Goal: Task Accomplishment & Management: Manage account settings

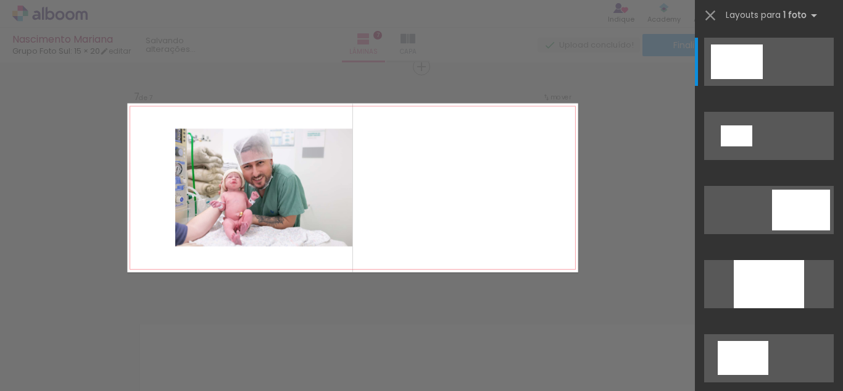
scroll to position [0, 2149]
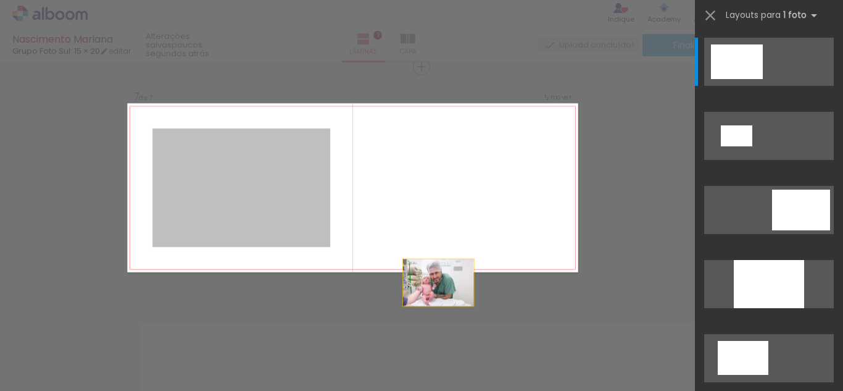
drag, startPoint x: 254, startPoint y: 199, endPoint x: 483, endPoint y: 306, distance: 252.3
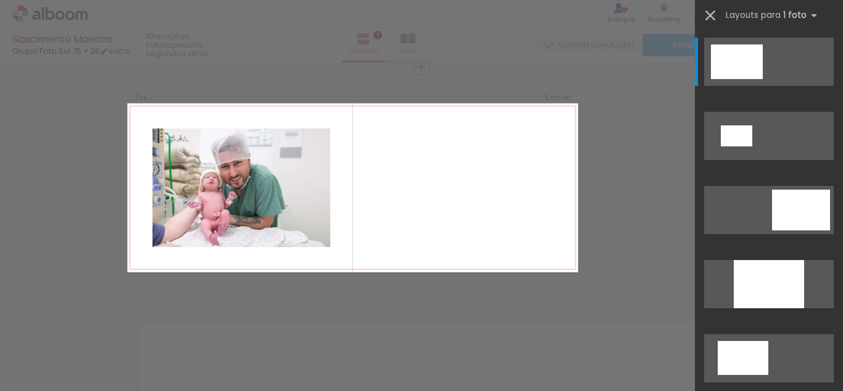
click at [708, 13] on iron-icon at bounding box center [710, 15] width 17 height 17
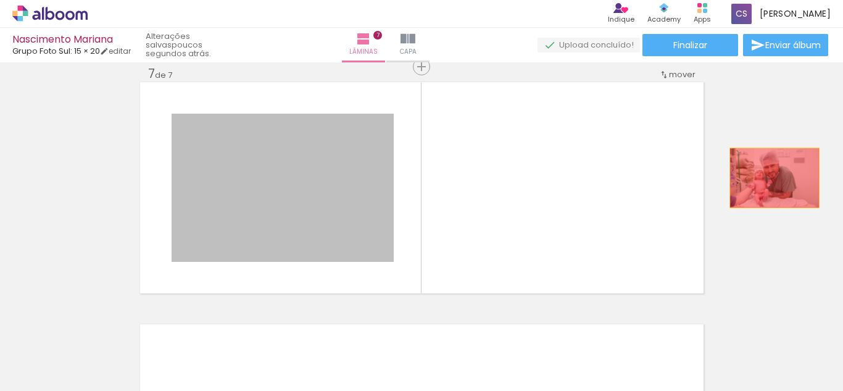
drag, startPoint x: 284, startPoint y: 175, endPoint x: 766, endPoint y: 171, distance: 482.0
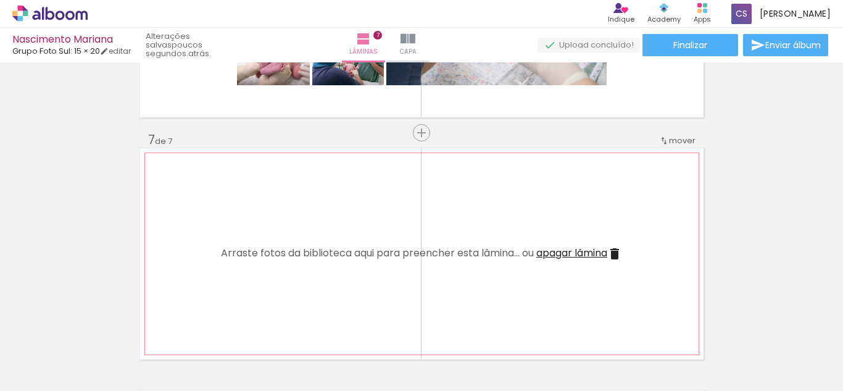
scroll to position [1221, 0]
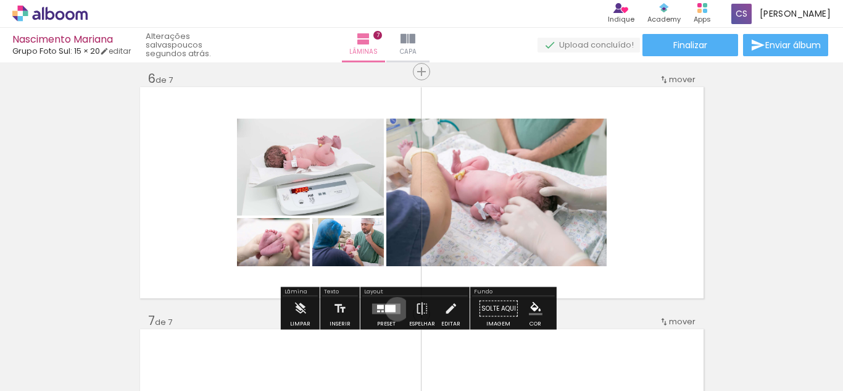
click at [394, 309] on quentale-layouter at bounding box center [386, 308] width 28 height 10
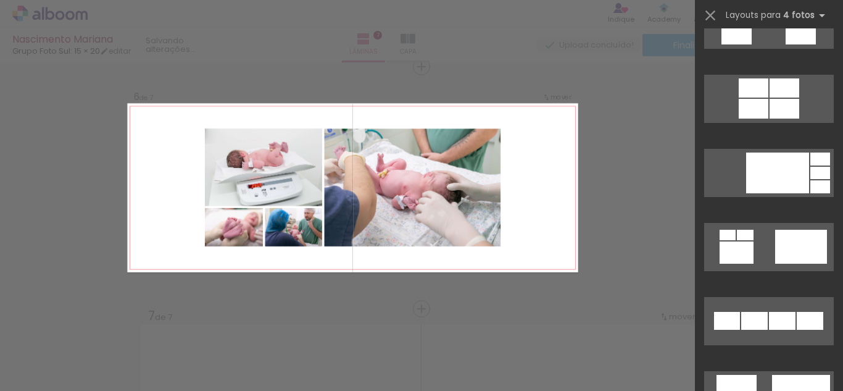
scroll to position [0, 1649]
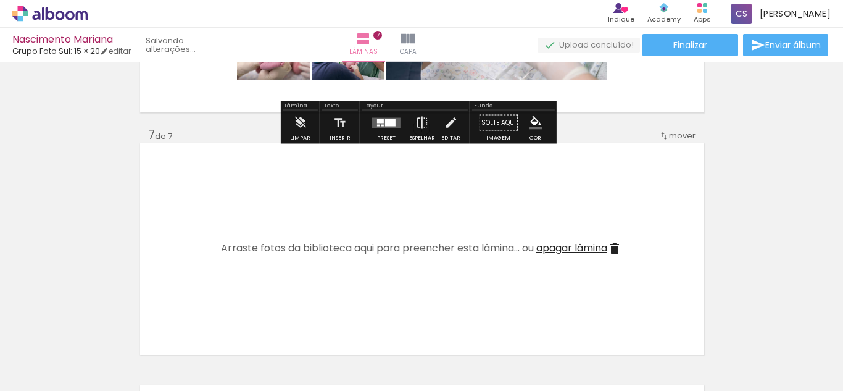
scroll to position [1534, 0]
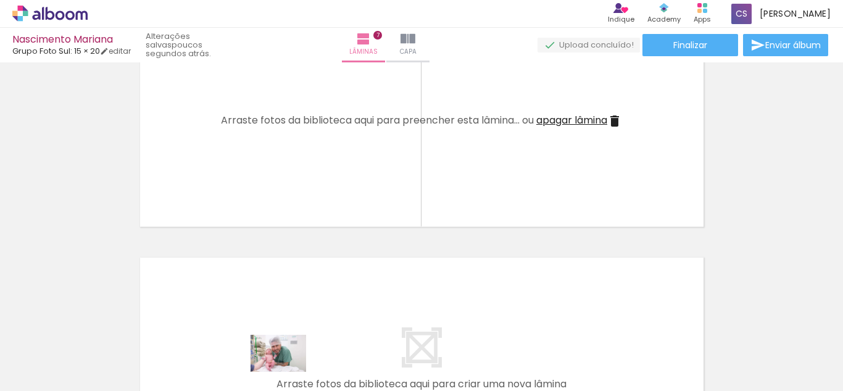
drag, startPoint x: 270, startPoint y: 357, endPoint x: 288, endPoint y: 371, distance: 22.8
click at [288, 370] on div at bounding box center [271, 349] width 61 height 41
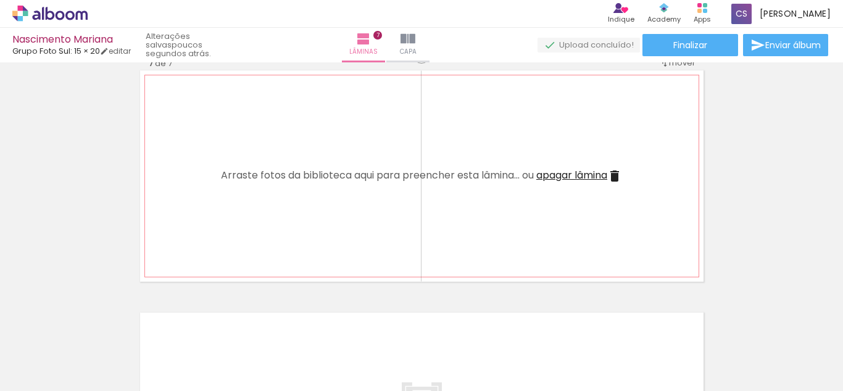
scroll to position [1349, 0]
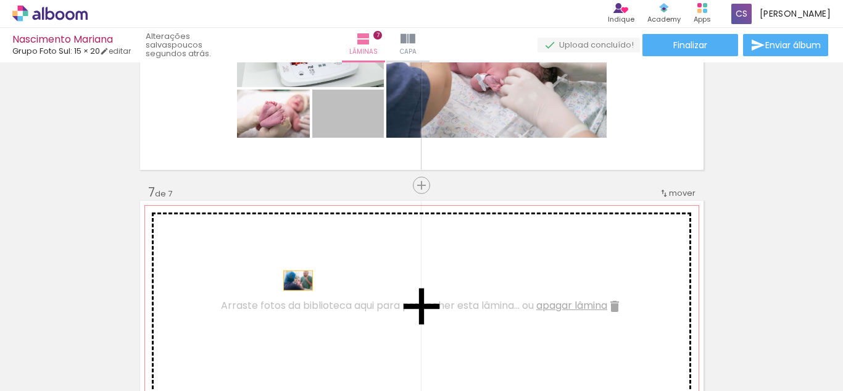
drag, startPoint x: 368, startPoint y: 123, endPoint x: 293, endPoint y: 280, distance: 173.9
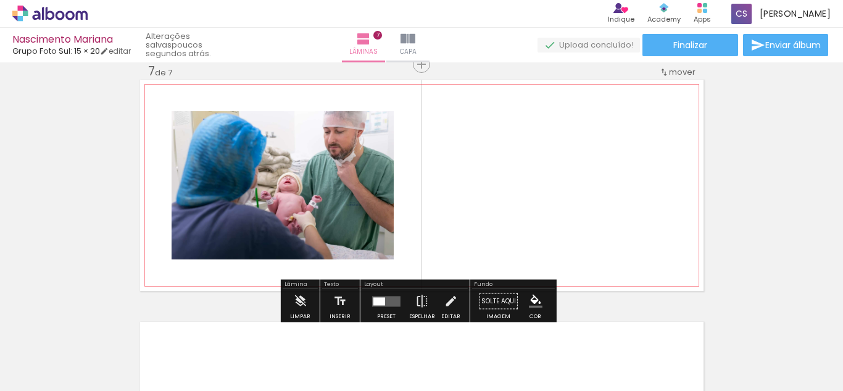
scroll to position [1472, 0]
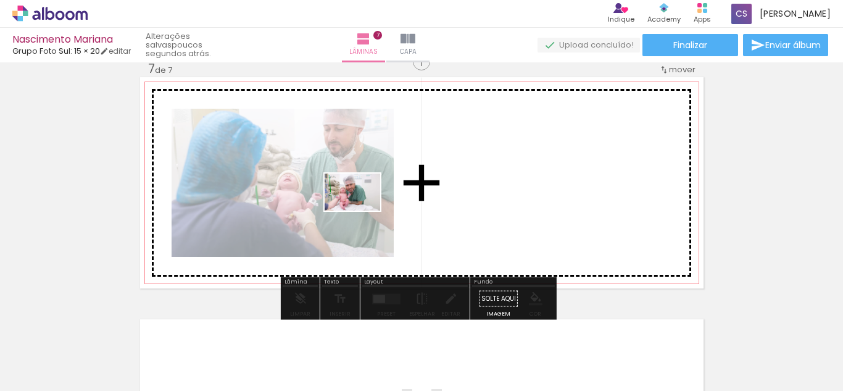
drag, startPoint x: 282, startPoint y: 360, endPoint x: 362, endPoint y: 210, distance: 169.8
click at [362, 210] on quentale-workspace at bounding box center [421, 195] width 843 height 391
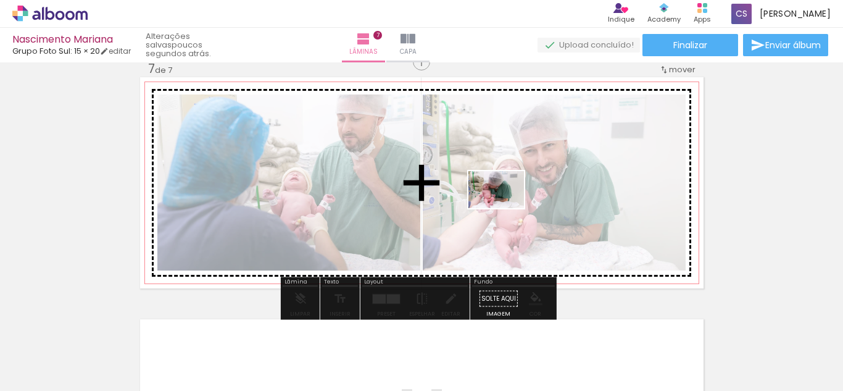
drag, startPoint x: 413, startPoint y: 357, endPoint x: 505, endPoint y: 208, distance: 175.7
click at [505, 208] on quentale-workspace at bounding box center [421, 195] width 843 height 391
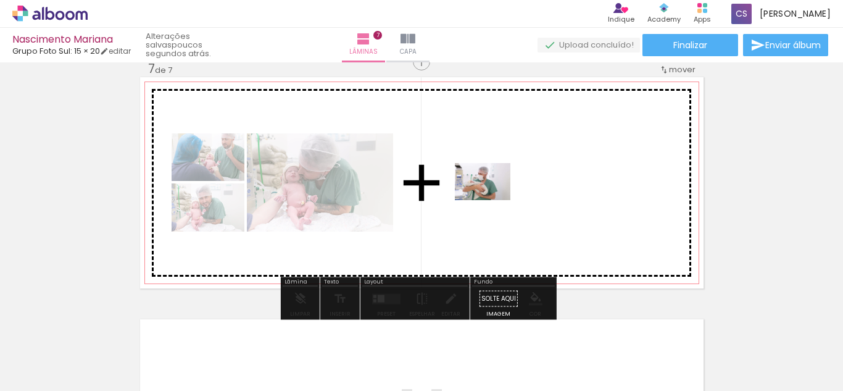
drag, startPoint x: 491, startPoint y: 317, endPoint x: 492, endPoint y: 199, distance: 117.9
click at [492, 199] on quentale-workspace at bounding box center [421, 195] width 843 height 391
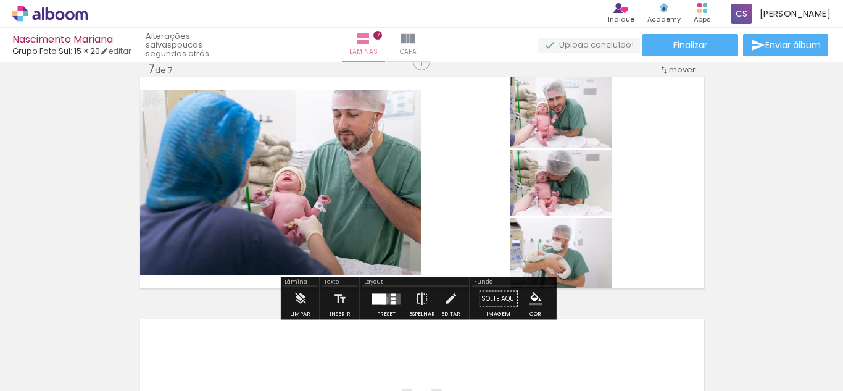
click at [381, 300] on div at bounding box center [379, 298] width 14 height 10
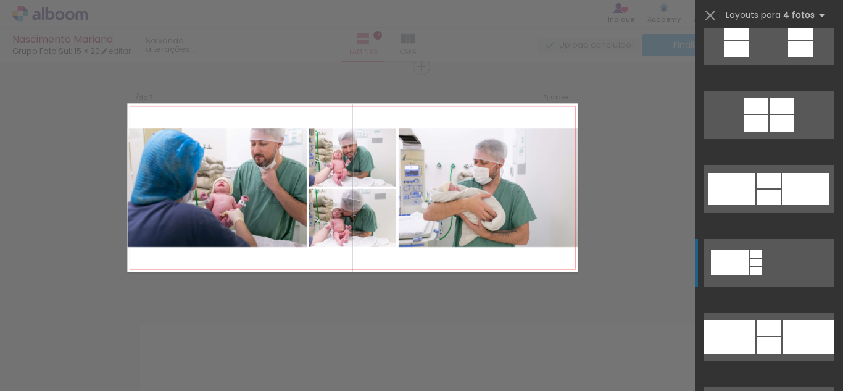
scroll to position [1604, 0]
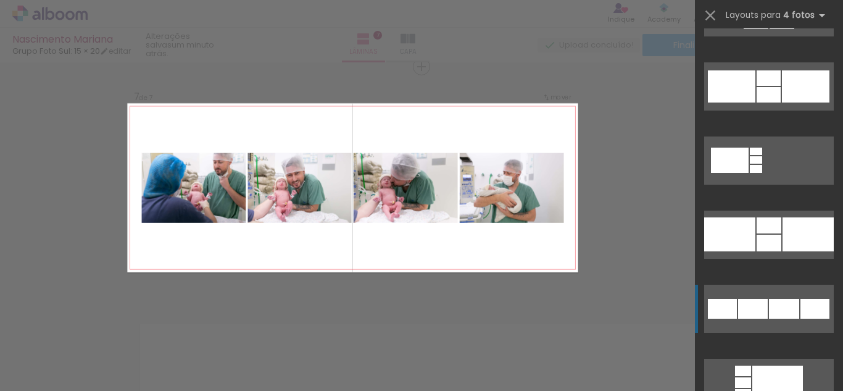
click at [808, 315] on div at bounding box center [814, 309] width 29 height 20
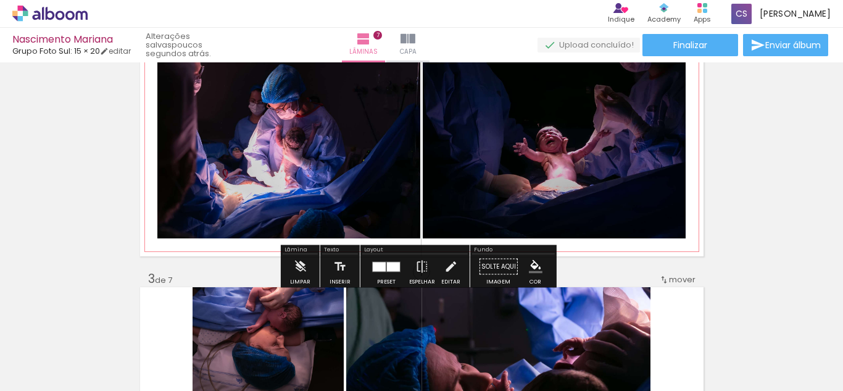
scroll to position [233, 0]
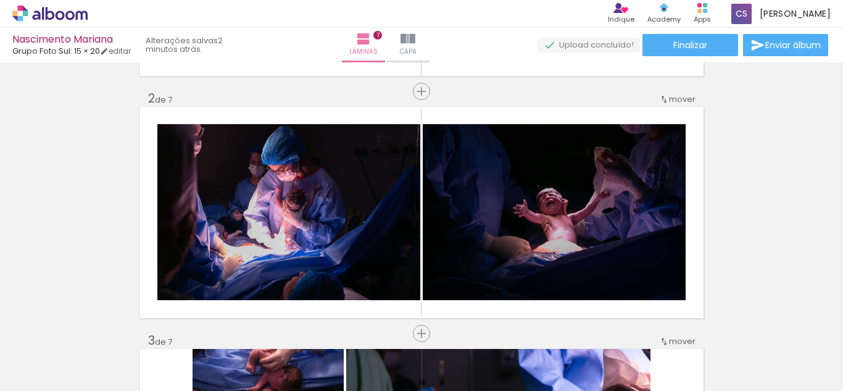
scroll to position [0, 1649]
click at [125, 50] on link "editar" at bounding box center [115, 51] width 31 height 10
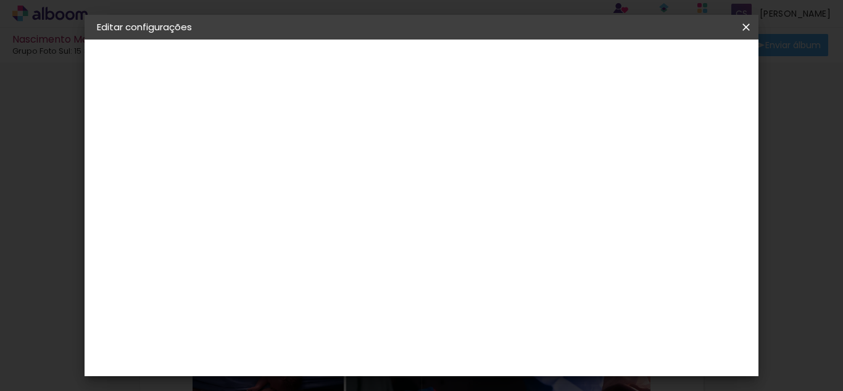
click at [164, 176] on small "15.2 × 40.6 cm" at bounding box center [156, 179] width 51 height 7
click at [0, 0] on slot "Avançar" at bounding box center [0, 0] width 0 height 0
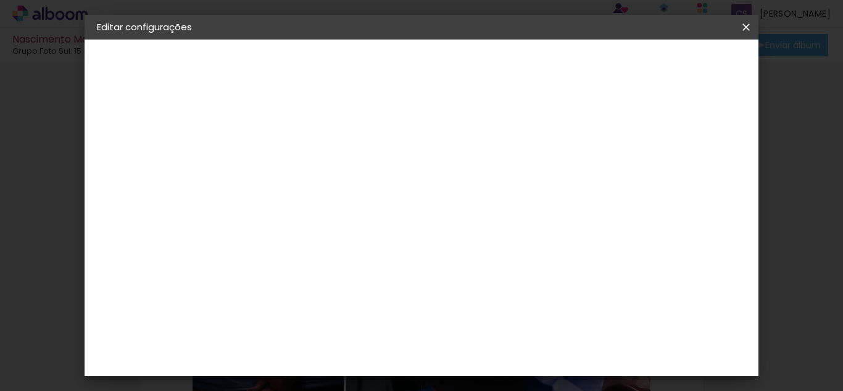
click at [517, 68] on span "Salvar configurações" at bounding box center [485, 69] width 63 height 17
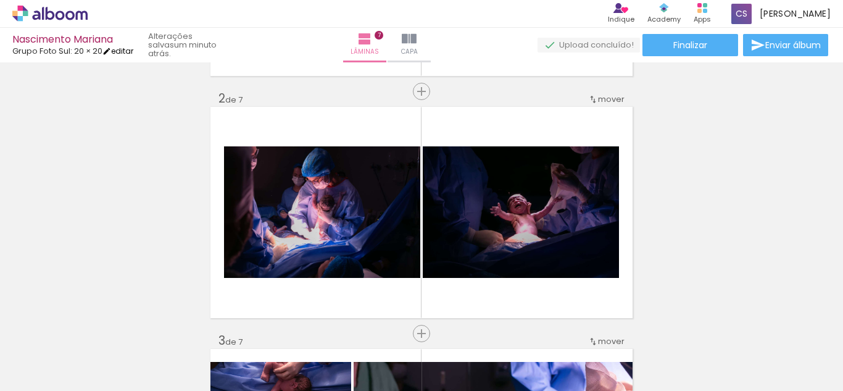
click at [129, 51] on link "editar" at bounding box center [117, 51] width 31 height 10
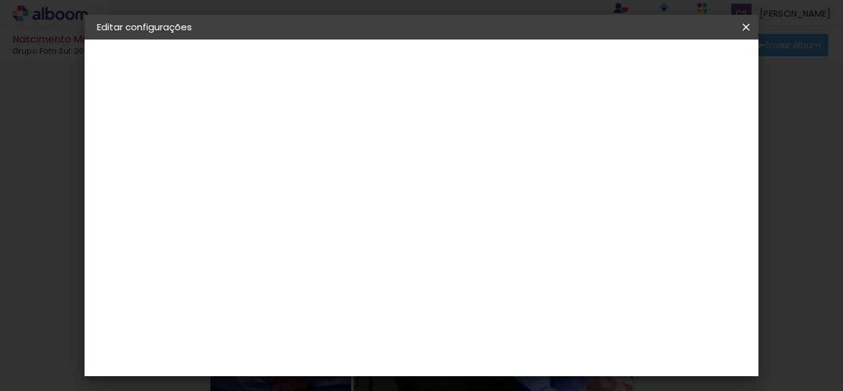
click at [281, 128] on input "2" at bounding box center [289, 132] width 43 height 15
type input "3"
type paper-input "3"
click at [305, 128] on input "3" at bounding box center [289, 132] width 43 height 15
type input "4"
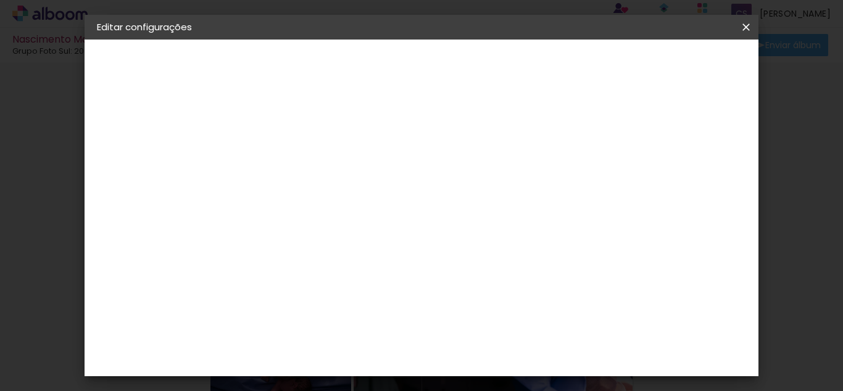
type paper-input "4"
click at [305, 128] on input "4" at bounding box center [289, 132] width 43 height 15
type input "3"
type paper-input "3"
click at [305, 136] on input "3" at bounding box center [289, 132] width 43 height 15
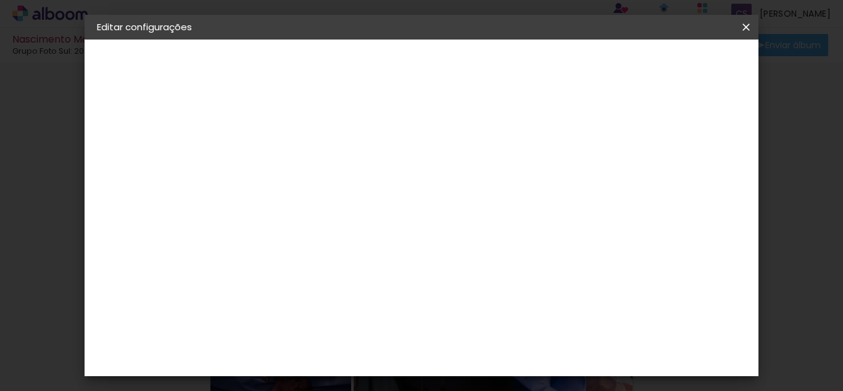
click at [517, 66] on span "Salvar configurações" at bounding box center [485, 69] width 63 height 17
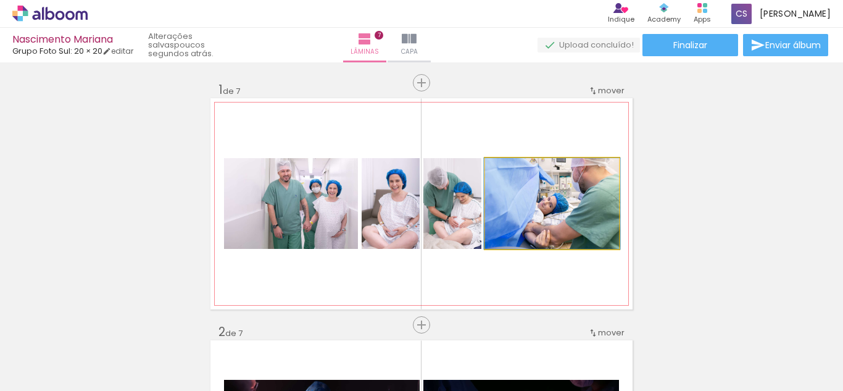
click at [543, 191] on quentale-photo at bounding box center [552, 203] width 134 height 91
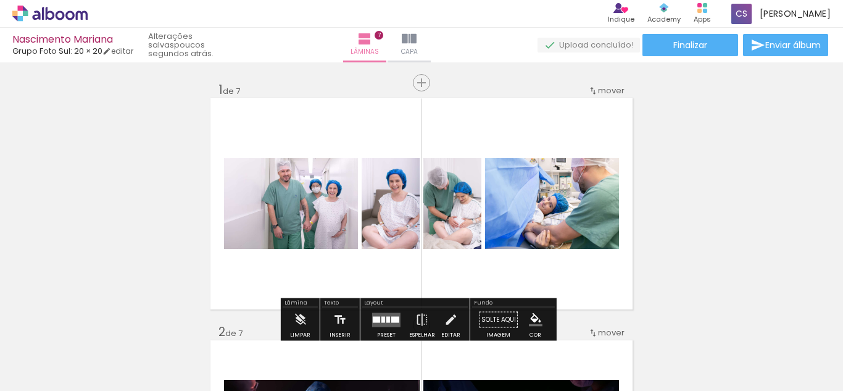
click at [394, 304] on div "Layout" at bounding box center [415, 303] width 106 height 7
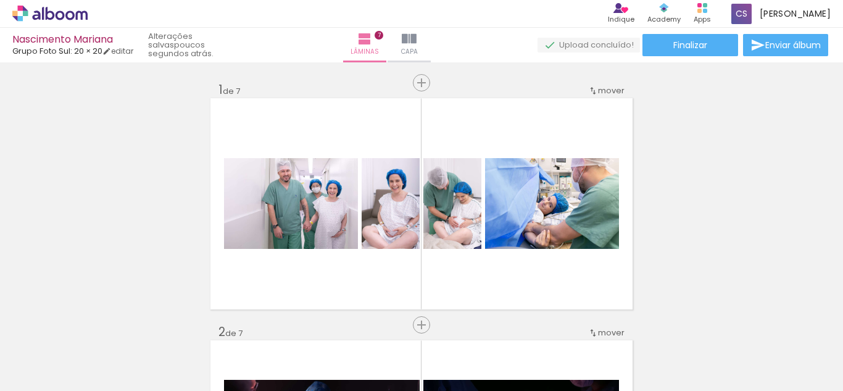
scroll to position [62, 0]
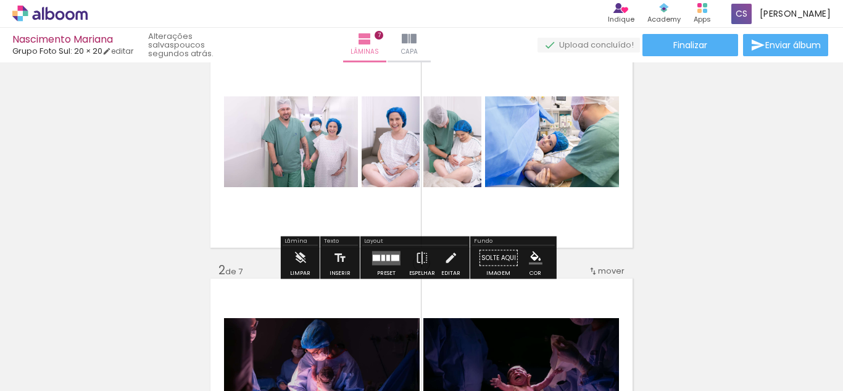
click at [385, 265] on div at bounding box center [386, 258] width 33 height 25
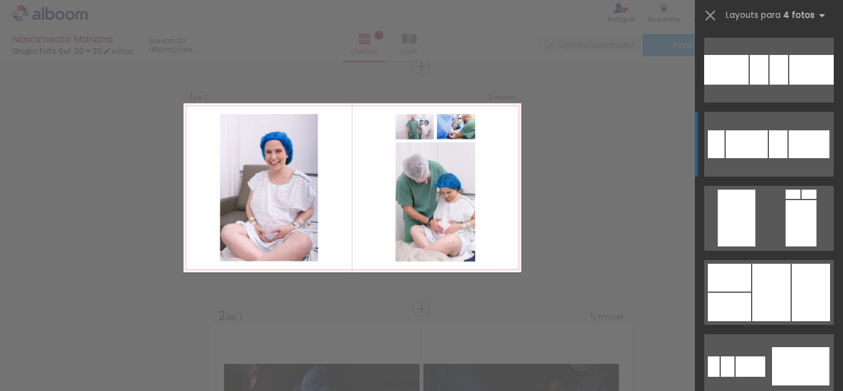
scroll to position [2345, 0]
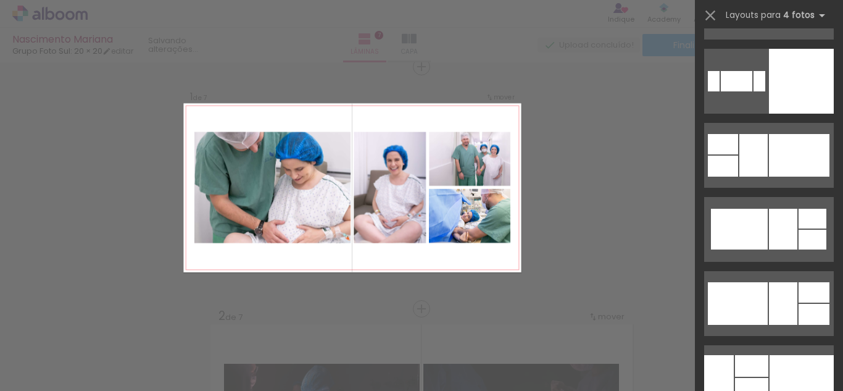
scroll to position [3888, 0]
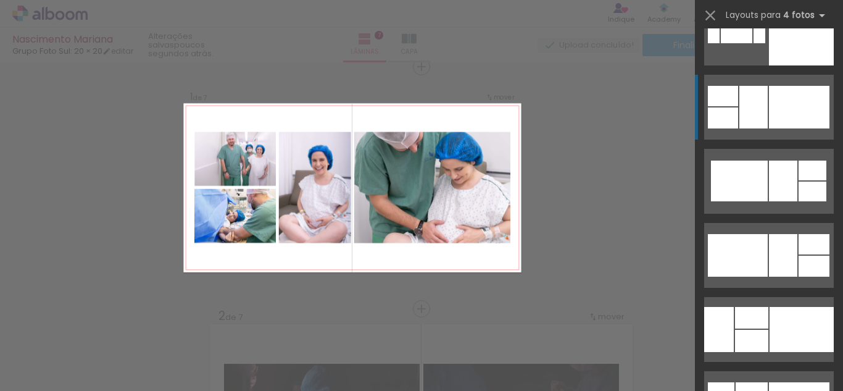
click at [789, 110] on div at bounding box center [799, 107] width 60 height 43
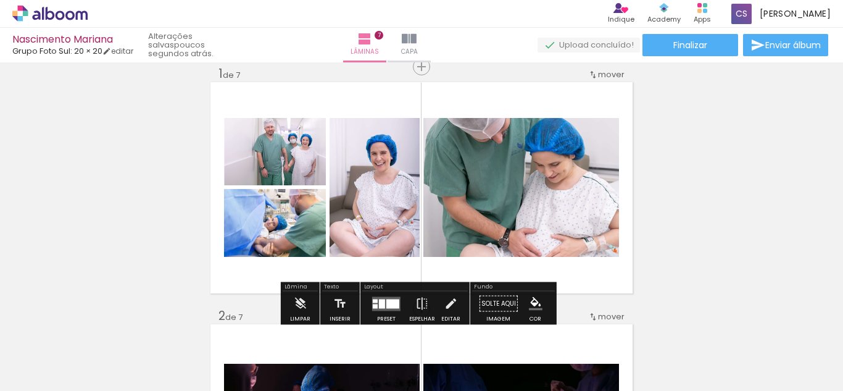
drag, startPoint x: 130, startPoint y: 52, endPoint x: 154, endPoint y: 138, distance: 89.1
click at [130, 52] on link "editar" at bounding box center [117, 51] width 31 height 10
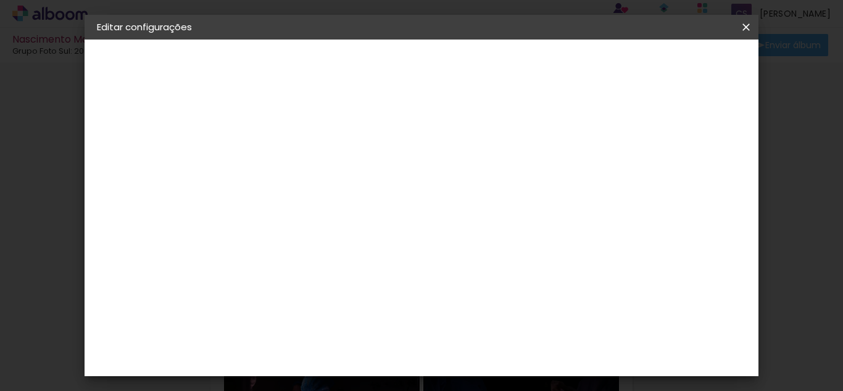
click at [149, 152] on div "Grupo Foto Sul" at bounding box center [136, 152] width 27 height 26
click at [368, 238] on input "gru" at bounding box center [318, 234] width 100 height 15
click at [328, 374] on div "Criativa Álbuns" at bounding box center [309, 384] width 38 height 20
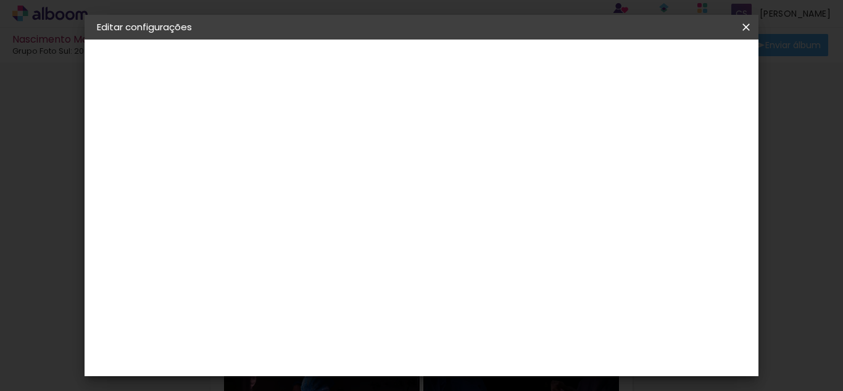
drag, startPoint x: 699, startPoint y: 62, endPoint x: 699, endPoint y: 117, distance: 55.5
click at [0, 0] on slot "Avançar" at bounding box center [0, 0] width 0 height 0
click at [347, 205] on input "text" at bounding box center [323, 214] width 48 height 19
click at [557, 197] on paper-item "Fotolivro Premium" at bounding box center [501, 205] width 247 height 25
type input "Fotolivro Premium"
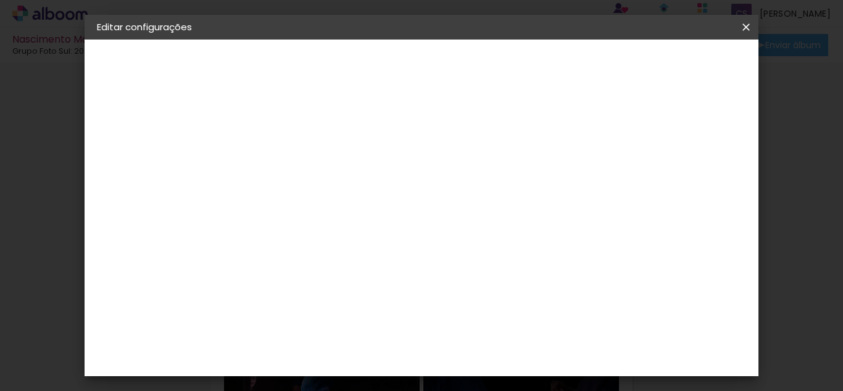
scroll to position [123, 0]
click at [0, 0] on slot "Avançar" at bounding box center [0, 0] width 0 height 0
click at [517, 65] on span "Salvar configurações" at bounding box center [485, 69] width 63 height 17
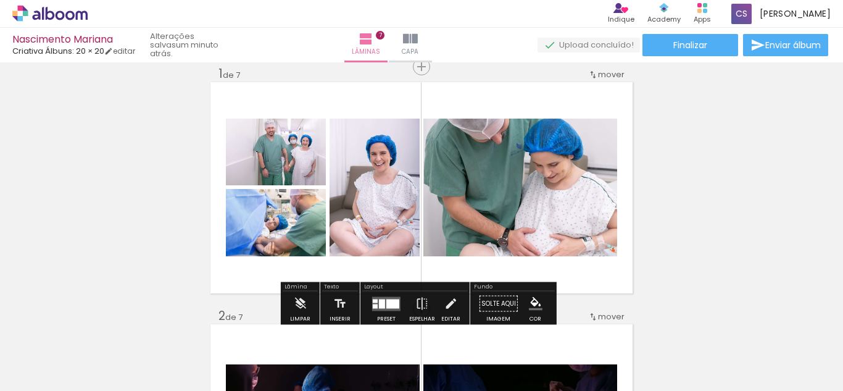
click at [396, 302] on div at bounding box center [392, 303] width 13 height 9
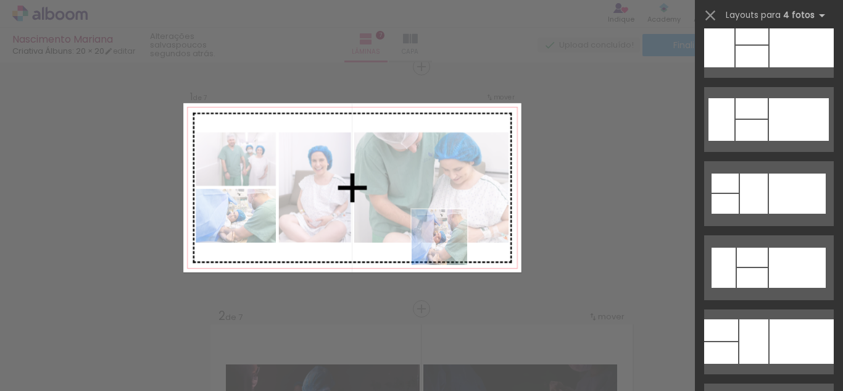
scroll to position [3925, 0]
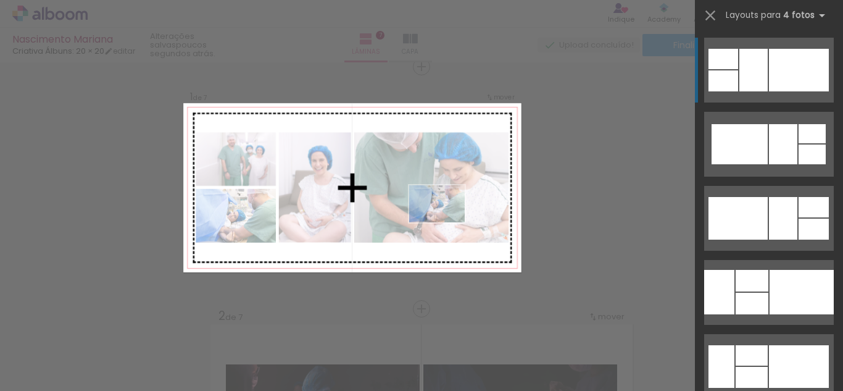
drag, startPoint x: 471, startPoint y: 342, endPoint x: 446, endPoint y: 222, distance: 122.8
click at [446, 222] on quentale-workspace at bounding box center [421, 195] width 843 height 391
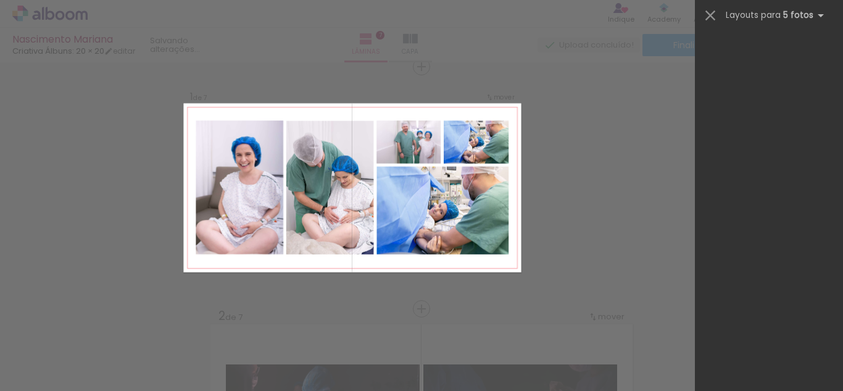
scroll to position [0, 0]
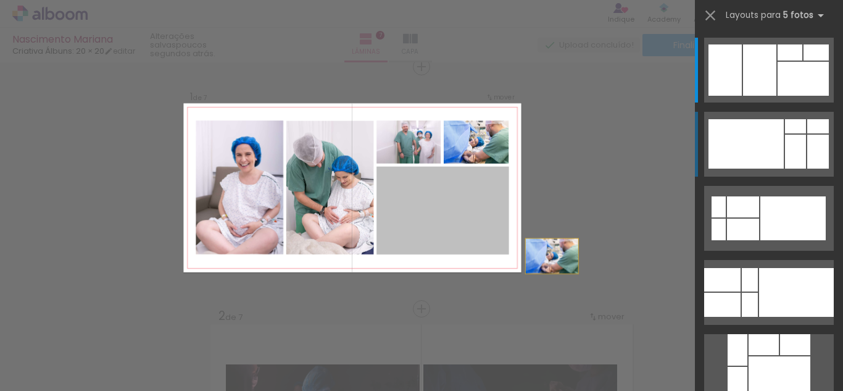
drag, startPoint x: 436, startPoint y: 222, endPoint x: 575, endPoint y: 265, distance: 145.6
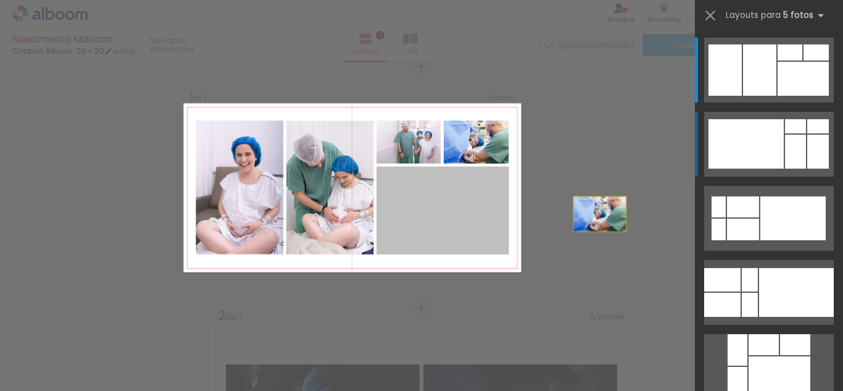
drag, startPoint x: 453, startPoint y: 212, endPoint x: 634, endPoint y: 215, distance: 181.4
drag, startPoint x: 433, startPoint y: 217, endPoint x: 578, endPoint y: 236, distance: 146.3
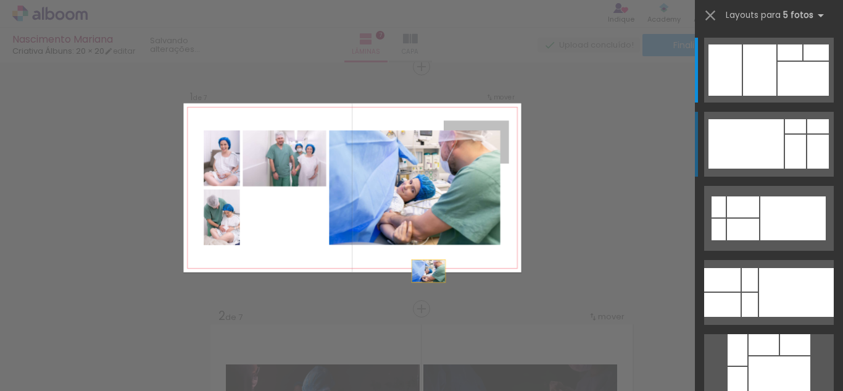
drag, startPoint x: 480, startPoint y: 143, endPoint x: 652, endPoint y: 209, distance: 184.0
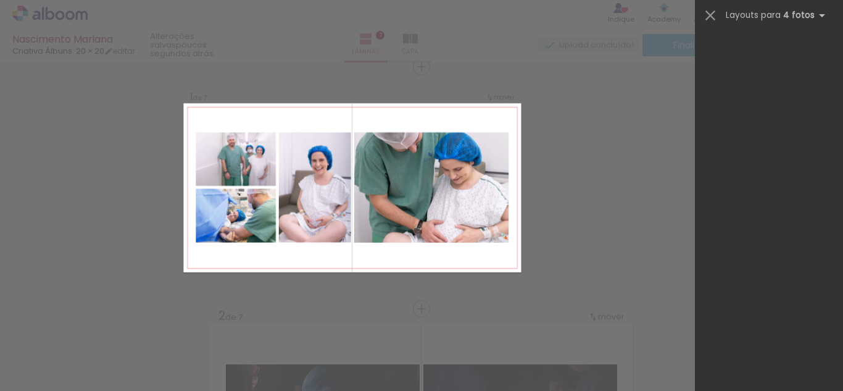
scroll to position [3925, 0]
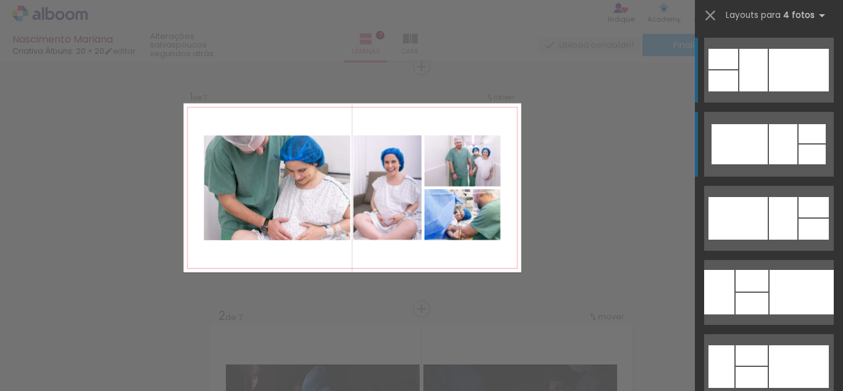
click at [715, 145] on div at bounding box center [740, 144] width 56 height 40
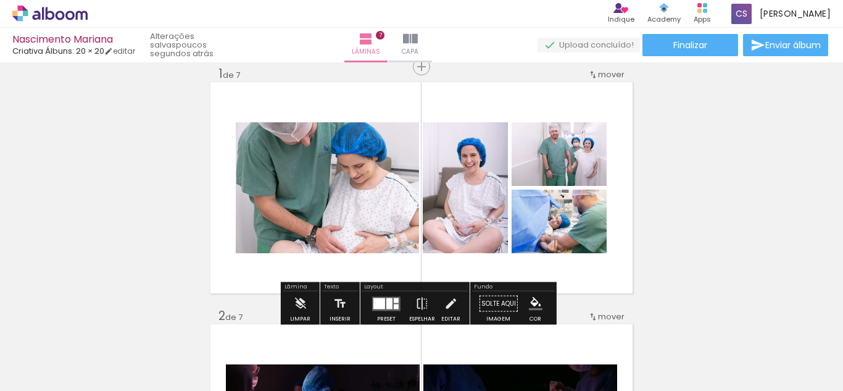
scroll to position [3925, 0]
click at [605, 72] on span "mover" at bounding box center [611, 74] width 27 height 12
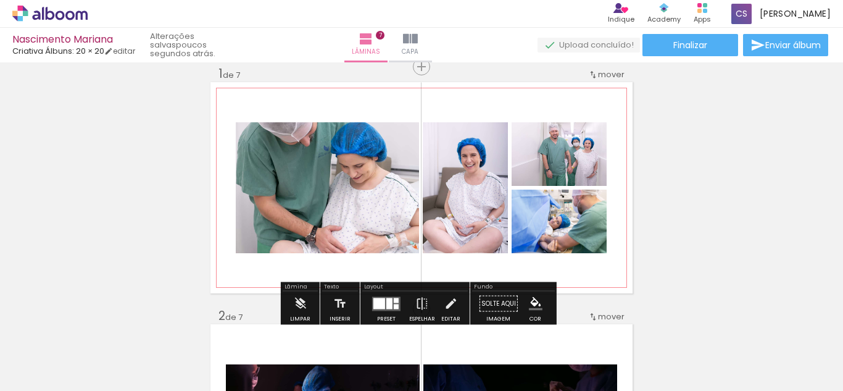
click at [304, 209] on quentale-photo at bounding box center [327, 187] width 183 height 131
click at [360, 155] on span at bounding box center [361, 155] width 12 height 2
click at [359, 166] on paper-item at bounding box center [362, 164] width 22 height 9
click at [357, 191] on paper-item at bounding box center [362, 190] width 22 height 9
click at [357, 199] on paper-item at bounding box center [362, 198] width 22 height 9
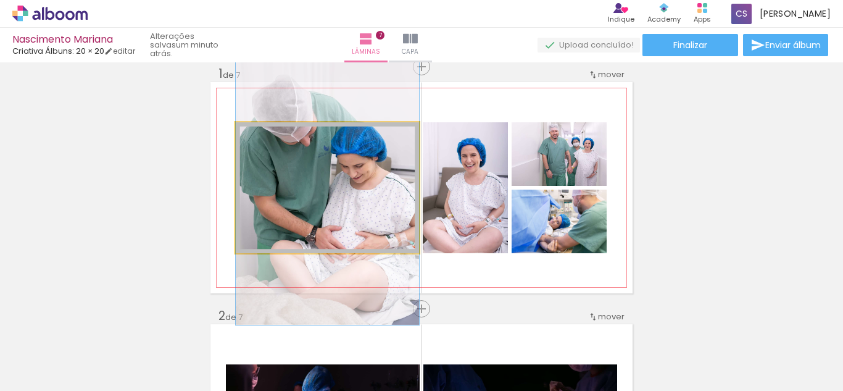
click at [289, 205] on quentale-photo at bounding box center [327, 187] width 183 height 131
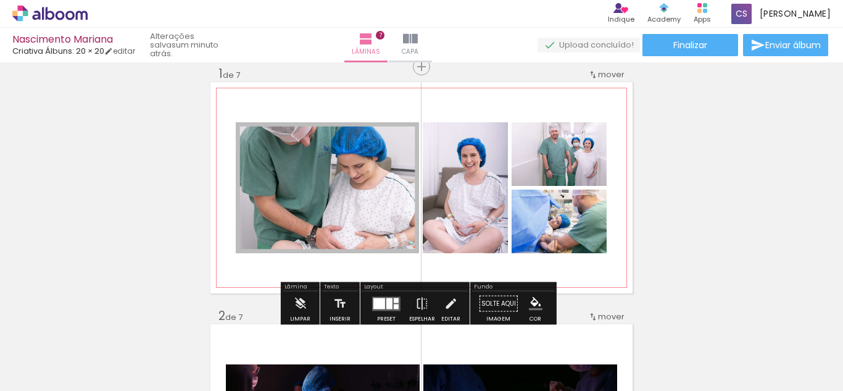
click at [354, 138] on div at bounding box center [361, 135] width 15 height 12
click at [355, 155] on span at bounding box center [361, 155] width 12 height 2
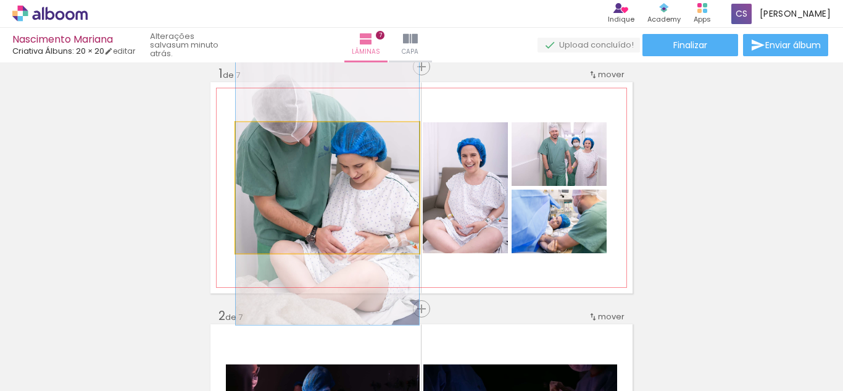
drag, startPoint x: 260, startPoint y: 137, endPoint x: 233, endPoint y: 140, distance: 27.9
type paper-slider "100"
click at [236, 140] on quentale-photo at bounding box center [327, 187] width 183 height 131
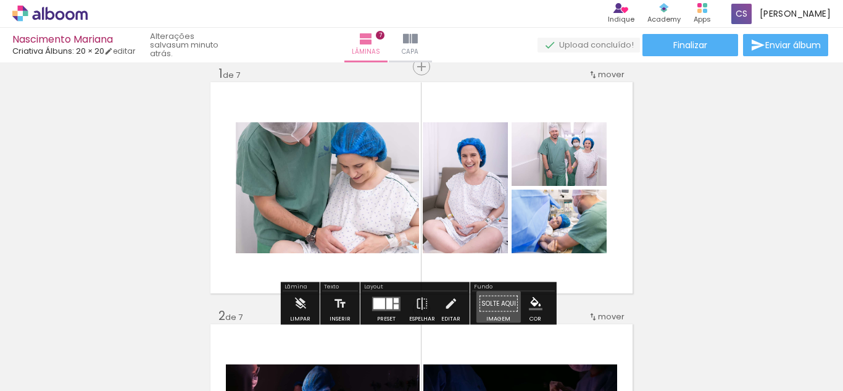
click at [495, 302] on paper-button "Solte aqui Imagem" at bounding box center [498, 306] width 44 height 31
drag, startPoint x: 495, startPoint y: 302, endPoint x: 493, endPoint y: 291, distance: 10.7
click at [494, 291] on paper-button "Solte aqui Imagem" at bounding box center [498, 306] width 44 height 31
click at [297, 300] on iron-icon at bounding box center [300, 303] width 14 height 25
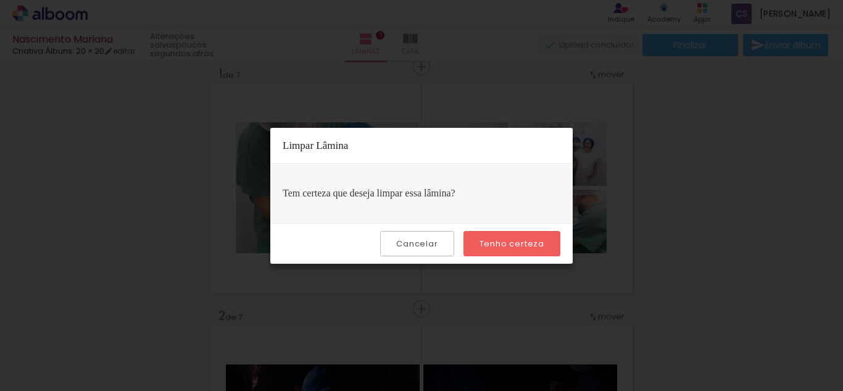
click at [404, 250] on paper-button "Cancelar" at bounding box center [416, 243] width 73 height 25
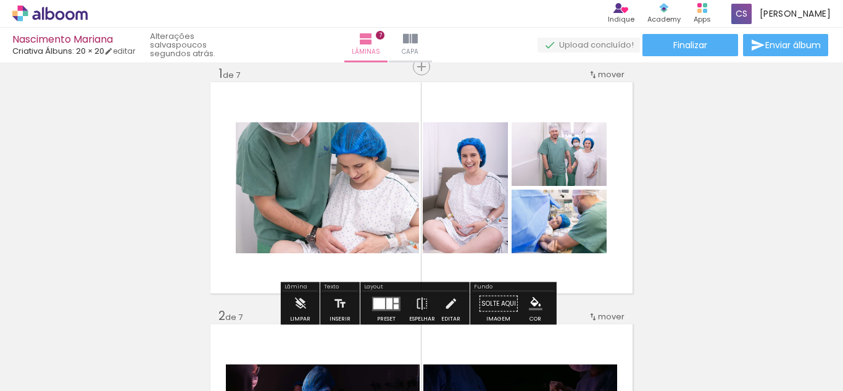
click at [379, 301] on div at bounding box center [379, 302] width 12 height 11
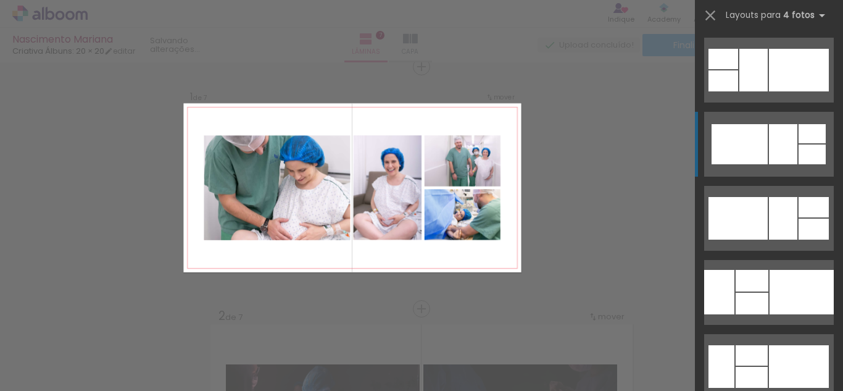
scroll to position [3999, 0]
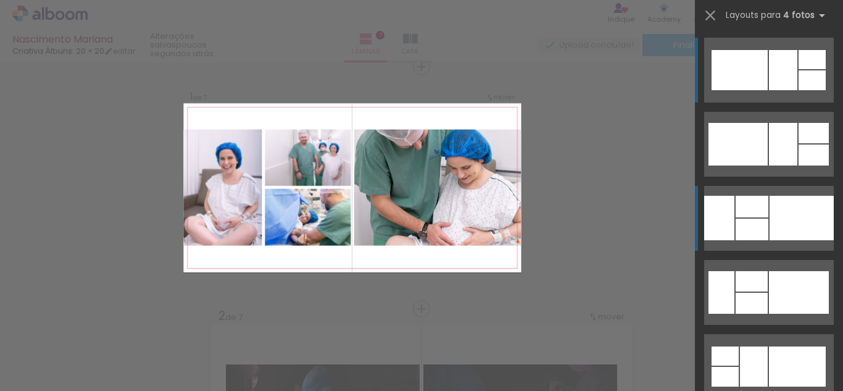
click at [726, 207] on div at bounding box center [719, 218] width 30 height 44
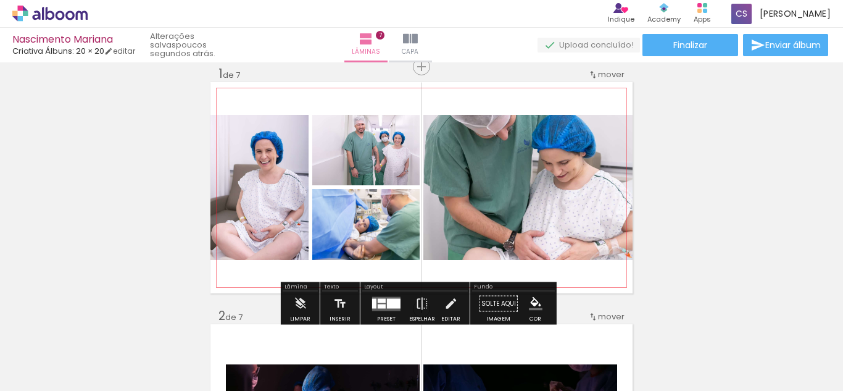
click at [517, 187] on quentale-photo at bounding box center [527, 187] width 209 height 145
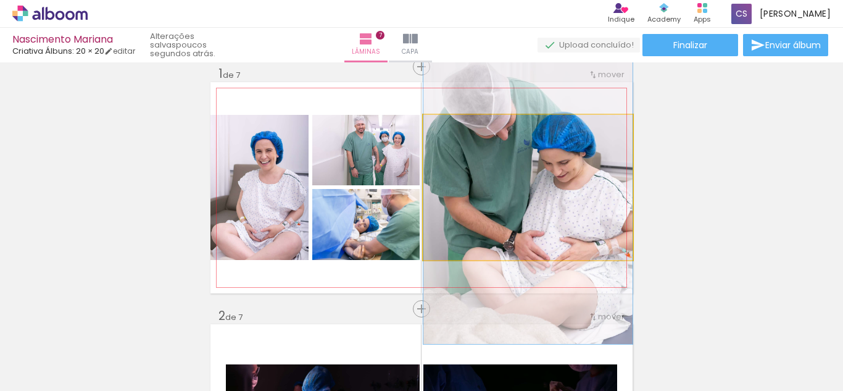
drag, startPoint x: 447, startPoint y: 127, endPoint x: 412, endPoint y: 131, distance: 35.4
click at [0, 0] on slot at bounding box center [0, 0] width 0 height 0
click at [541, 178] on quentale-photo at bounding box center [527, 187] width 209 height 145
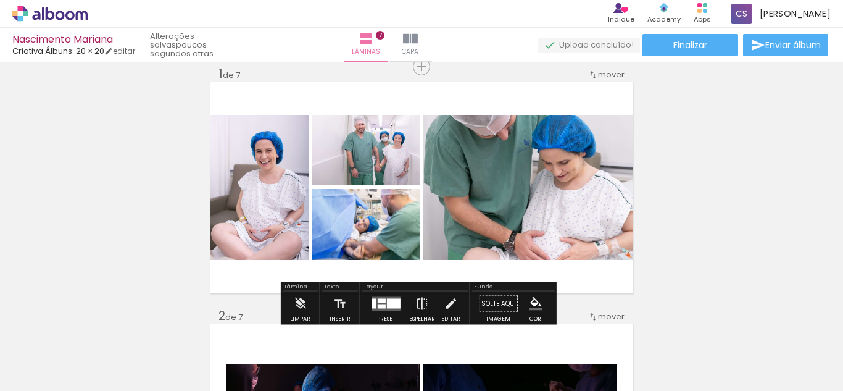
click at [387, 307] on div at bounding box center [394, 303] width 14 height 10
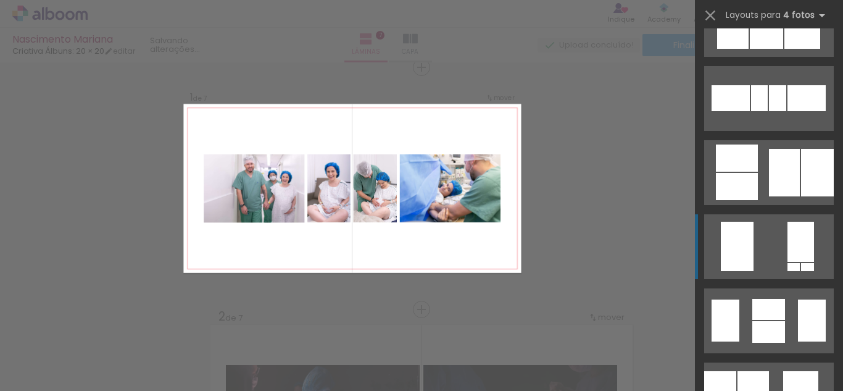
scroll to position [506, 0]
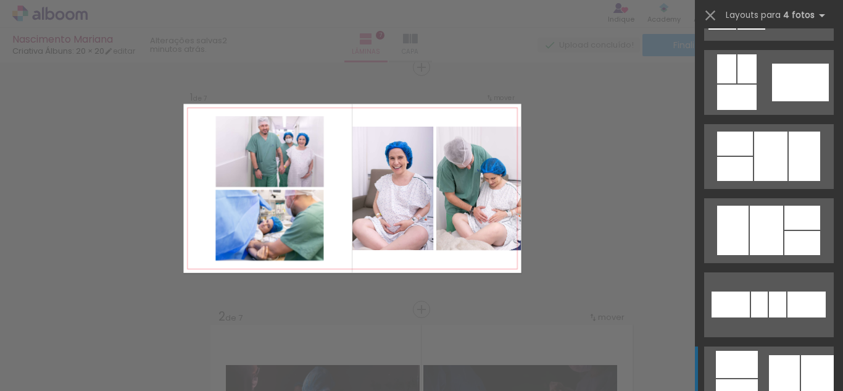
click at [789, 358] on div at bounding box center [784, 379] width 31 height 48
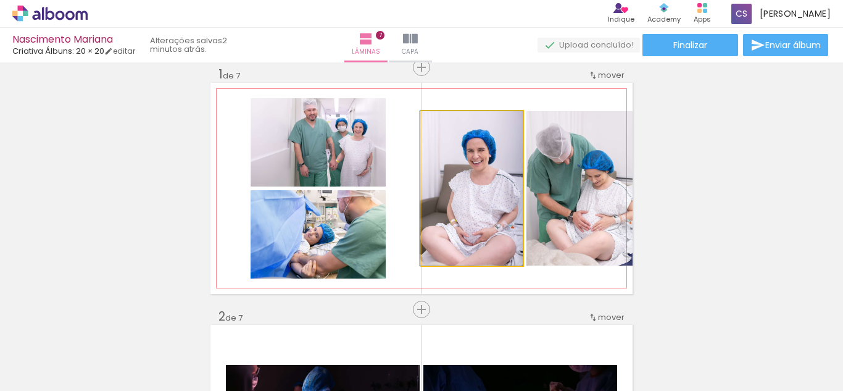
drag, startPoint x: 507, startPoint y: 194, endPoint x: 457, endPoint y: 195, distance: 50.0
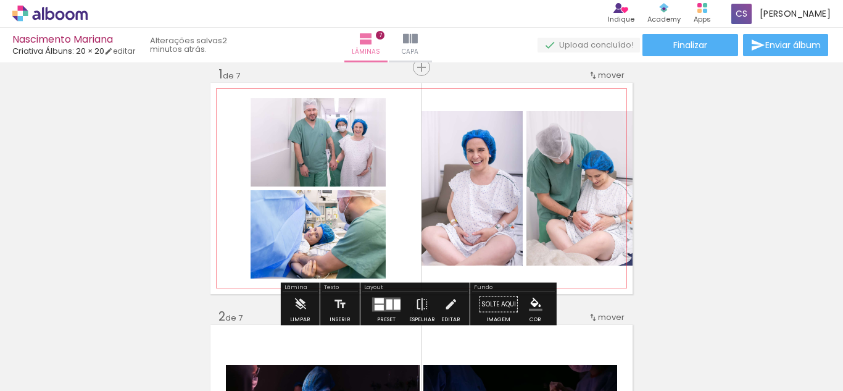
click at [455, 228] on quentale-photo at bounding box center [471, 188] width 101 height 154
click at [388, 305] on div at bounding box center [389, 304] width 6 height 10
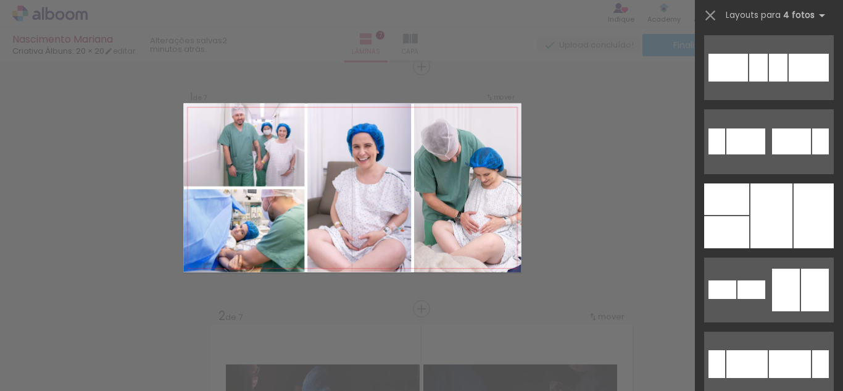
scroll to position [0, 0]
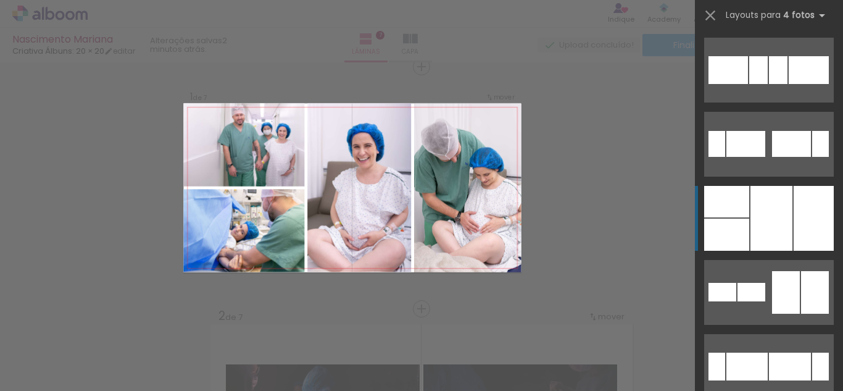
click at [794, 212] on div at bounding box center [814, 218] width 40 height 65
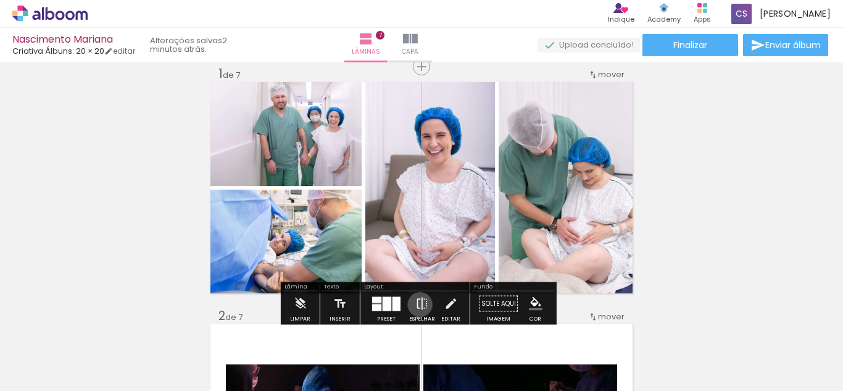
click at [417, 304] on iron-icon at bounding box center [422, 303] width 14 height 25
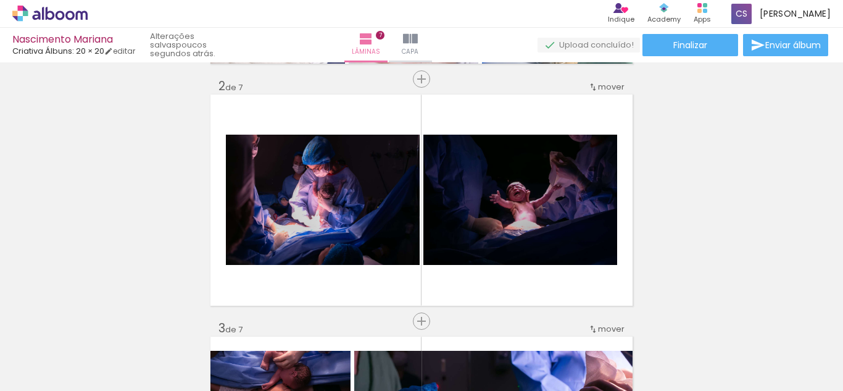
scroll to position [247, 0]
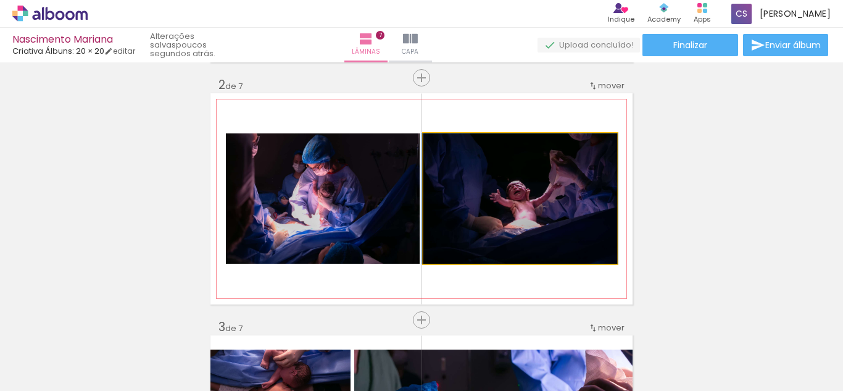
click at [486, 202] on quentale-photo at bounding box center [520, 198] width 194 height 130
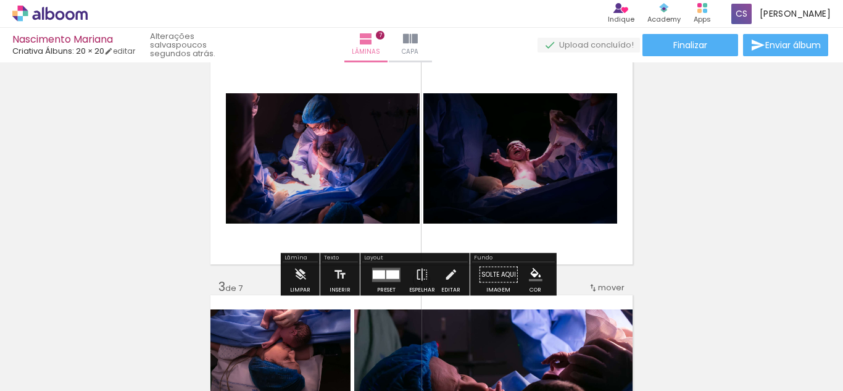
scroll to position [309, 0]
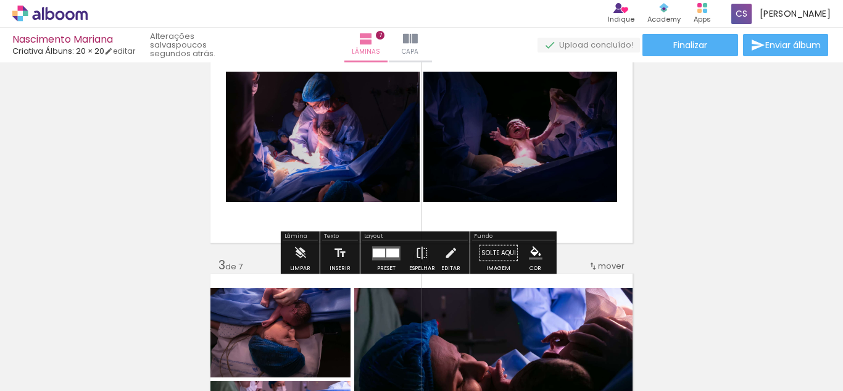
click at [379, 254] on div at bounding box center [379, 252] width 12 height 9
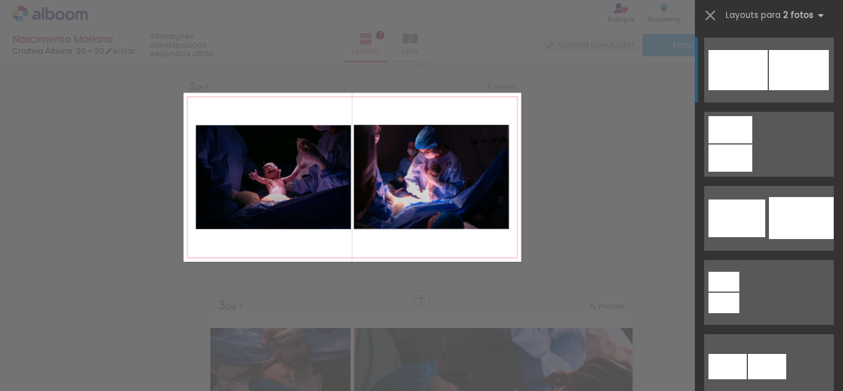
scroll to position [258, 0]
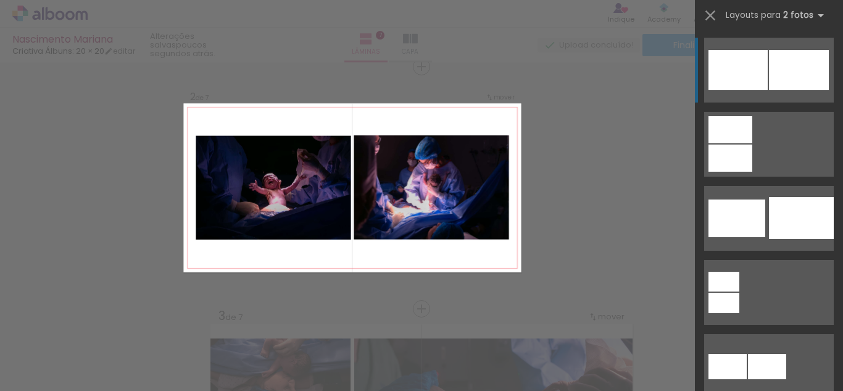
click at [759, 68] on div at bounding box center [737, 70] width 59 height 40
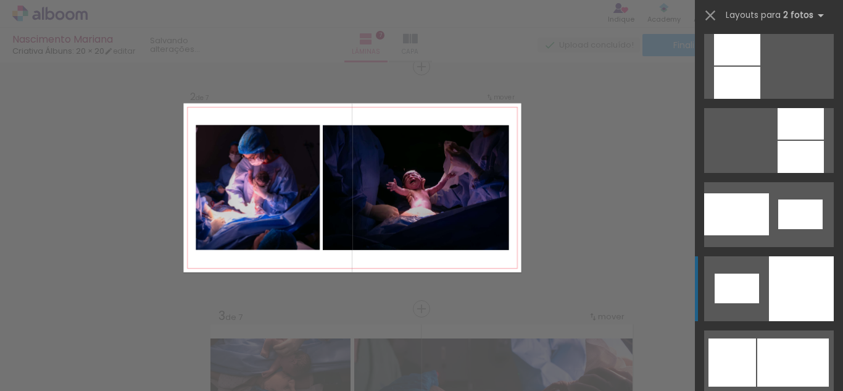
scroll to position [1481, 0]
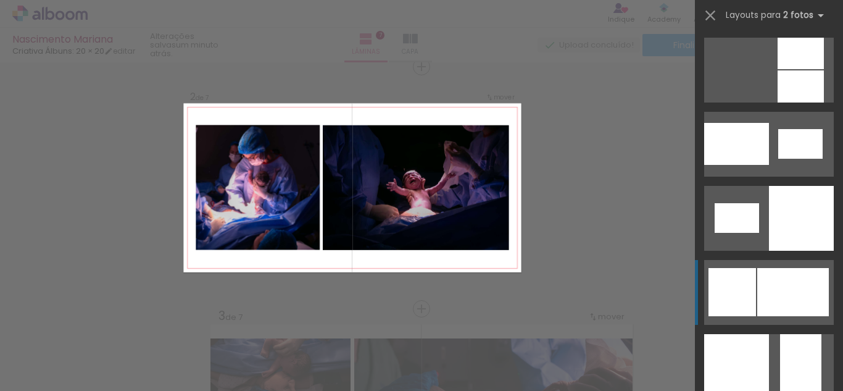
click at [783, 293] on div at bounding box center [793, 292] width 72 height 48
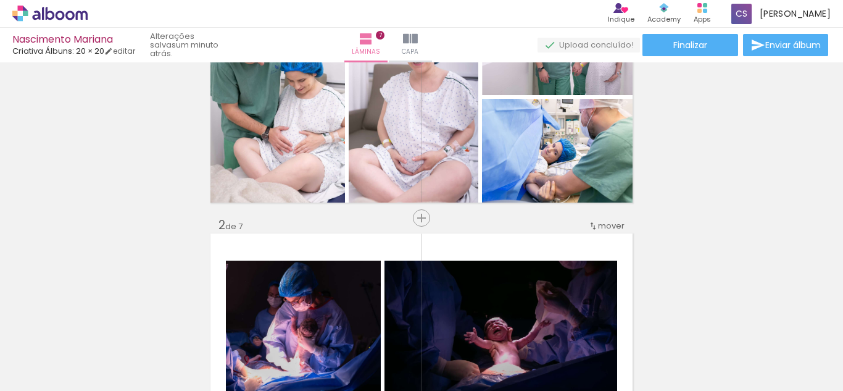
scroll to position [0, 0]
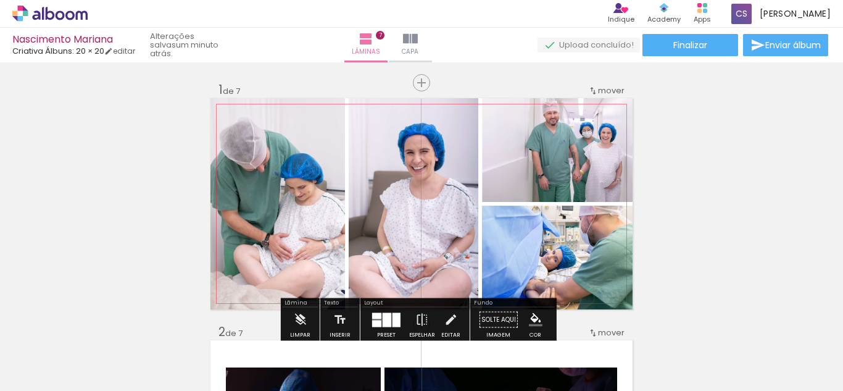
click at [462, 187] on quentale-photo at bounding box center [414, 203] width 130 height 211
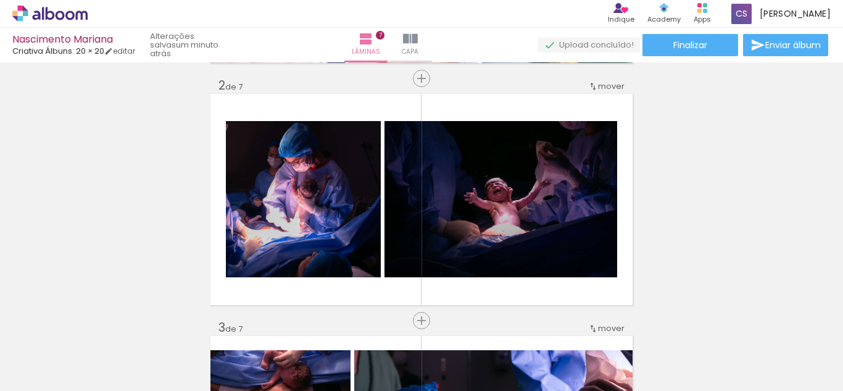
scroll to position [247, 0]
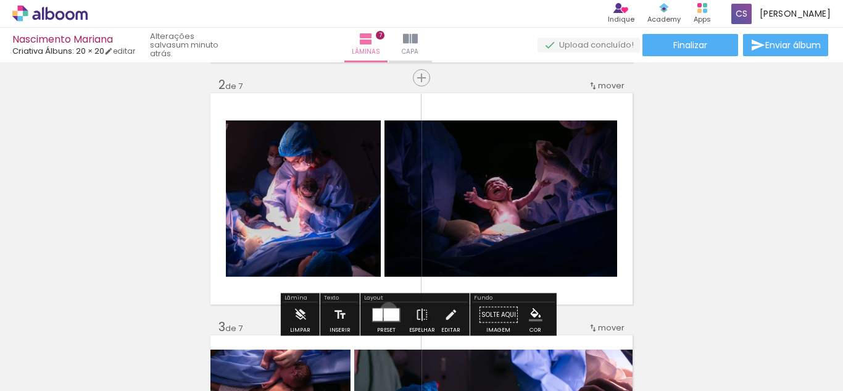
click at [386, 310] on div at bounding box center [391, 314] width 15 height 12
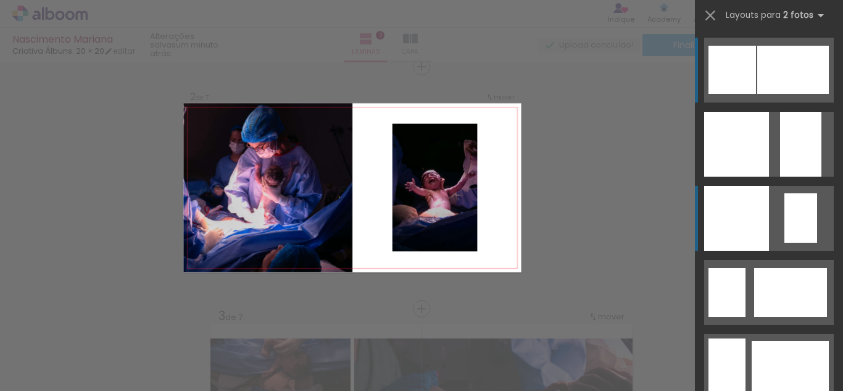
scroll to position [258, 0]
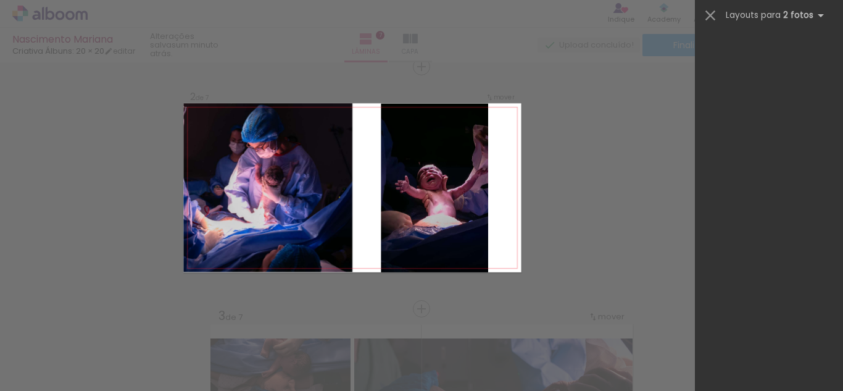
scroll to position [1703, 0]
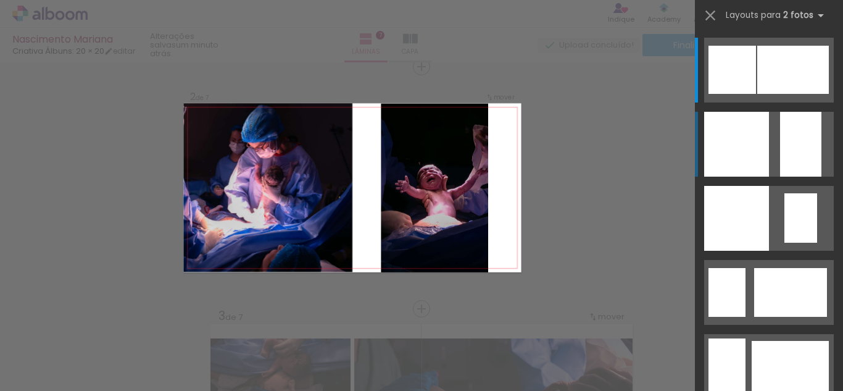
click at [727, 144] on div at bounding box center [736, 144] width 65 height 65
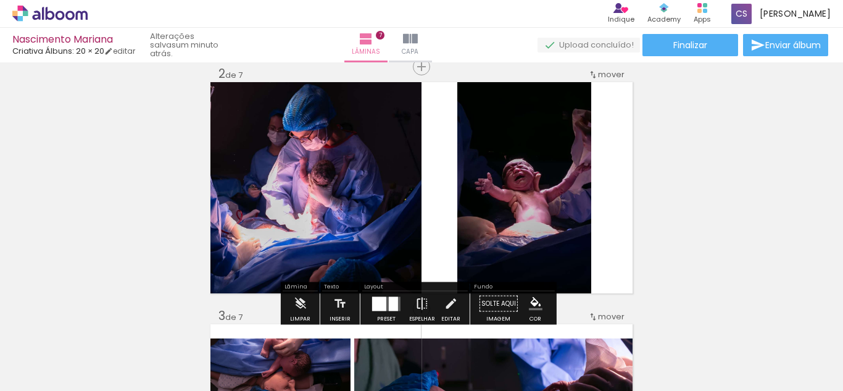
click at [419, 306] on iron-icon at bounding box center [422, 303] width 14 height 25
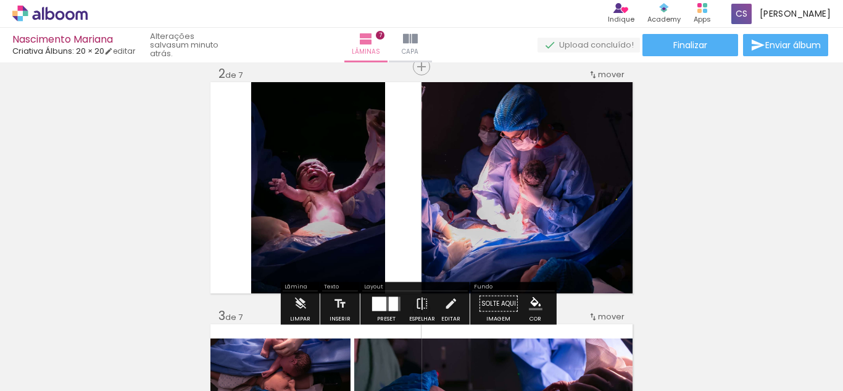
click at [419, 306] on iron-icon at bounding box center [422, 303] width 14 height 25
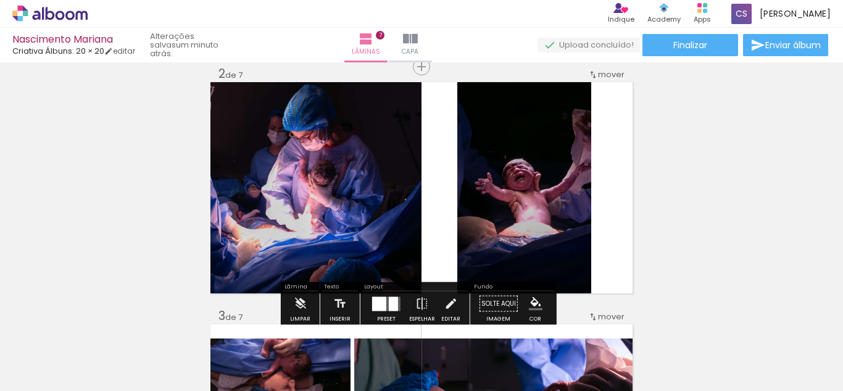
click at [383, 304] on div at bounding box center [379, 303] width 14 height 14
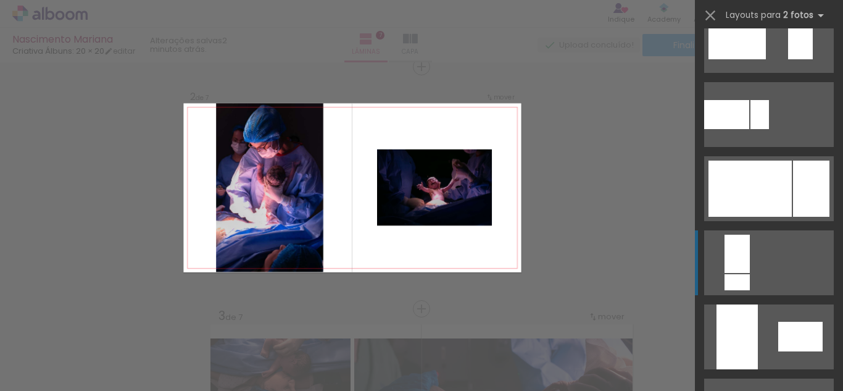
scroll to position [2456, 0]
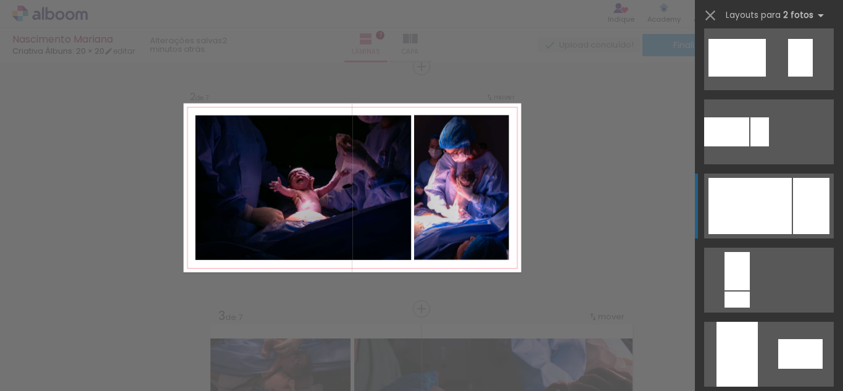
click at [768, 214] on div at bounding box center [749, 206] width 83 height 56
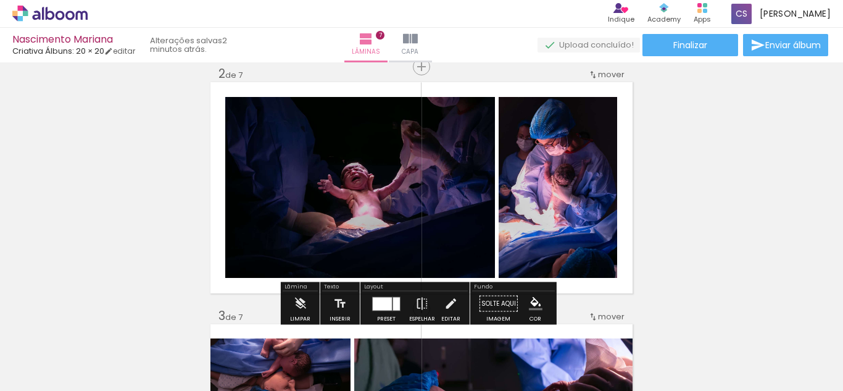
click at [396, 304] on div at bounding box center [396, 303] width 7 height 13
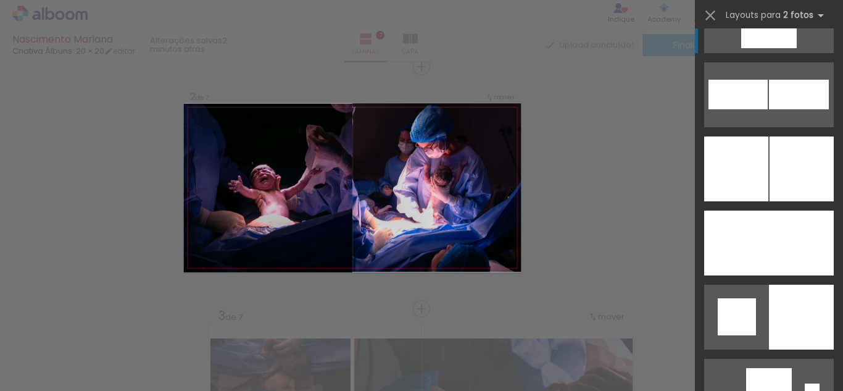
scroll to position [3024, 0]
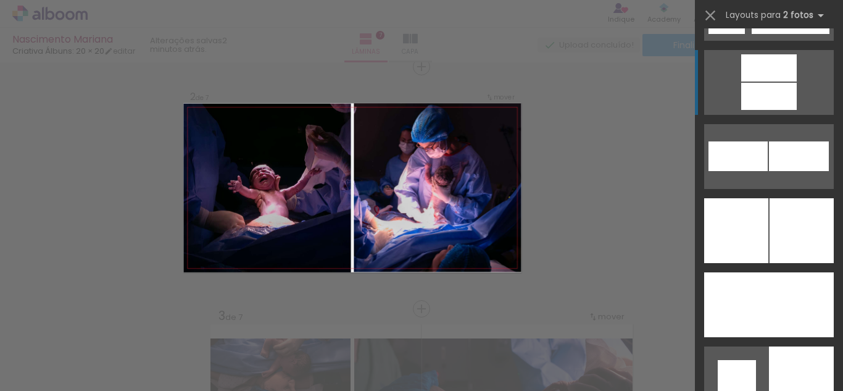
click at [773, 240] on div at bounding box center [802, 230] width 64 height 65
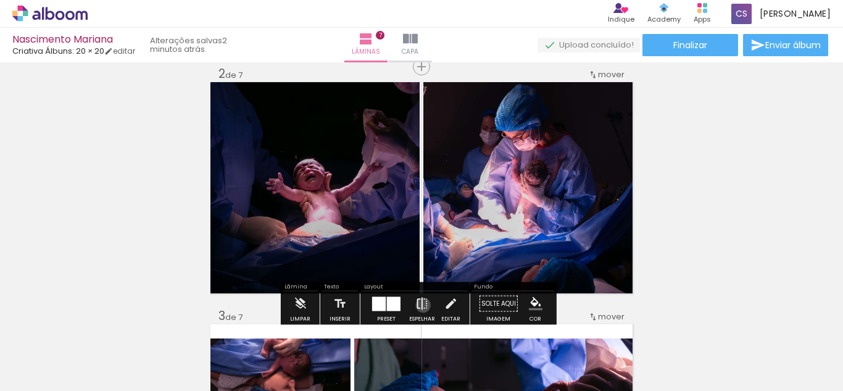
click at [420, 305] on iron-icon at bounding box center [422, 303] width 14 height 25
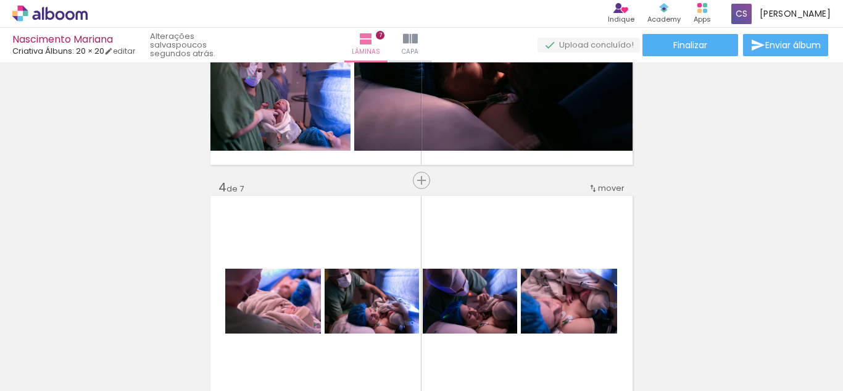
scroll to position [752, 0]
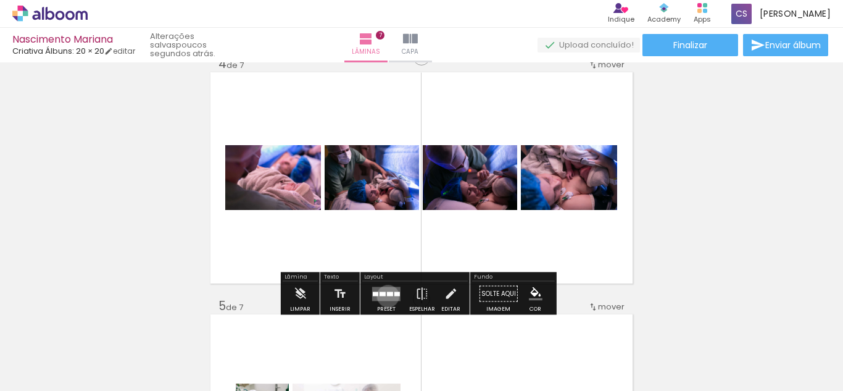
click at [385, 296] on quentale-layouter at bounding box center [386, 293] width 28 height 14
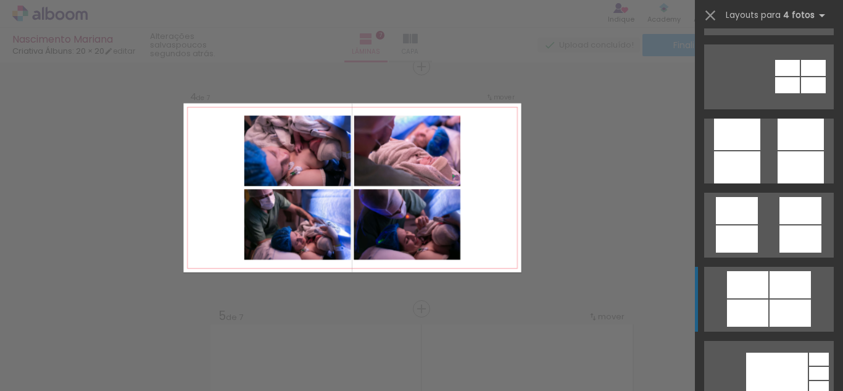
scroll to position [3369, 0]
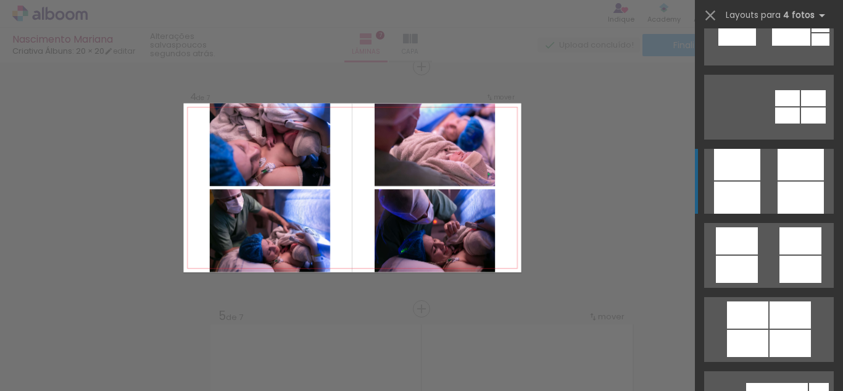
click at [802, 201] on div at bounding box center [801, 197] width 46 height 32
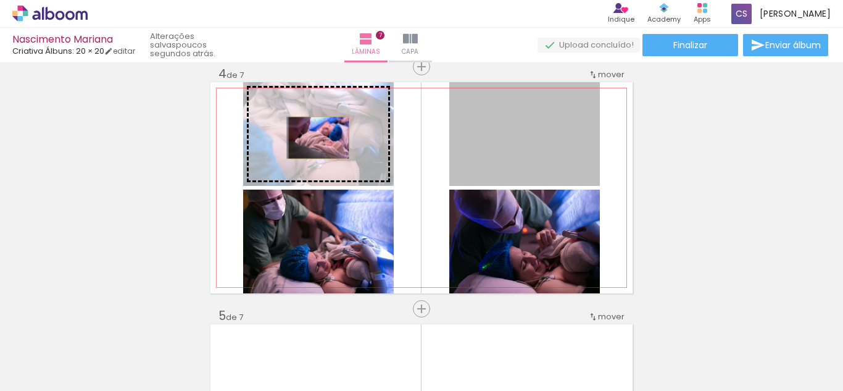
drag, startPoint x: 555, startPoint y: 151, endPoint x: 314, endPoint y: 138, distance: 241.7
click at [0, 0] on slot at bounding box center [0, 0] width 0 height 0
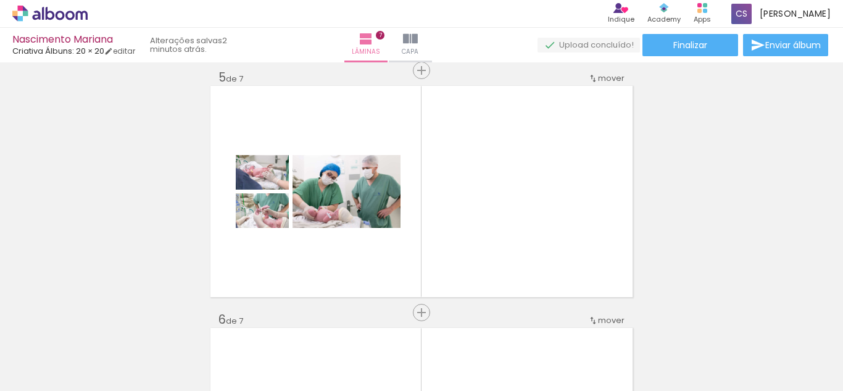
scroll to position [989, 0]
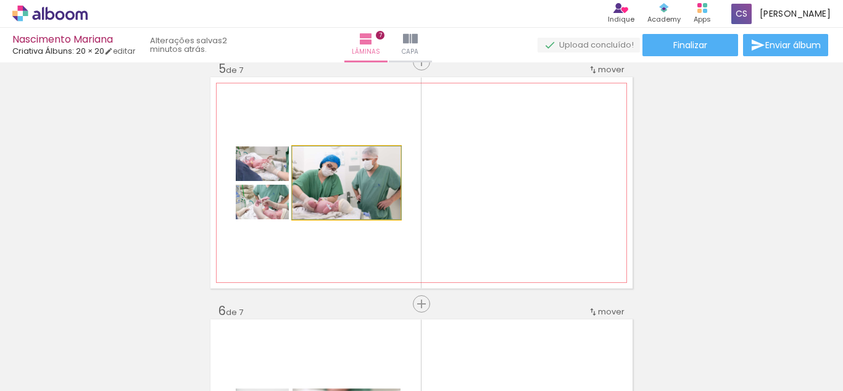
click at [375, 201] on quentale-photo at bounding box center [347, 182] width 108 height 73
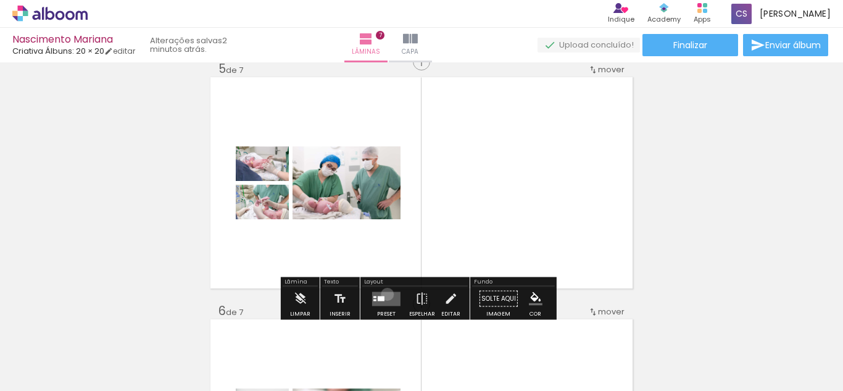
click at [384, 294] on quentale-layouter at bounding box center [386, 298] width 28 height 14
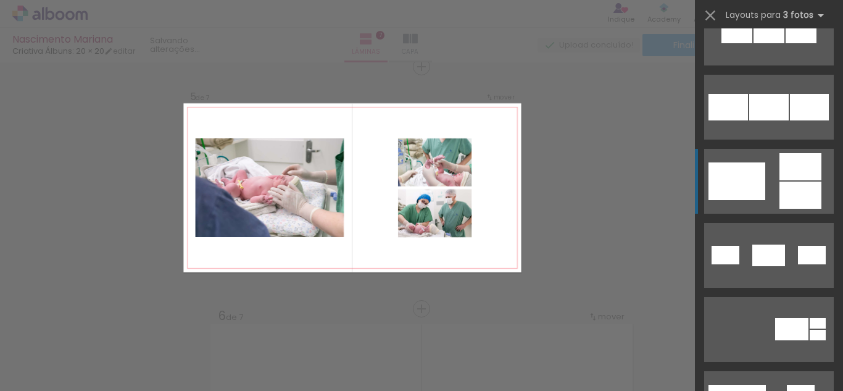
scroll to position [370, 0]
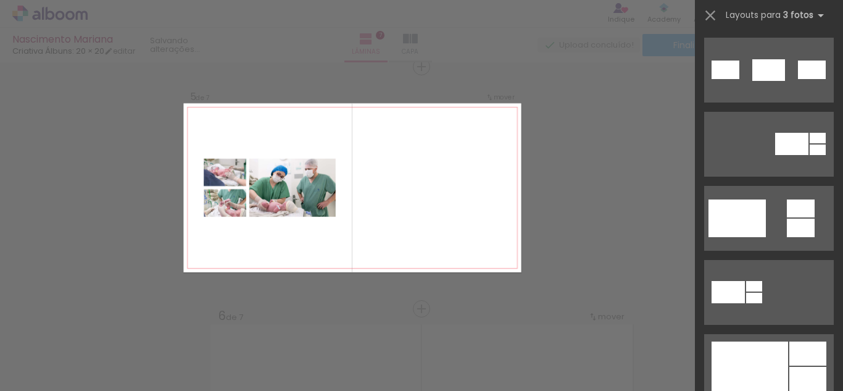
click at [650, 223] on div "Confirmar Cancelar" at bounding box center [421, 61] width 843 height 1965
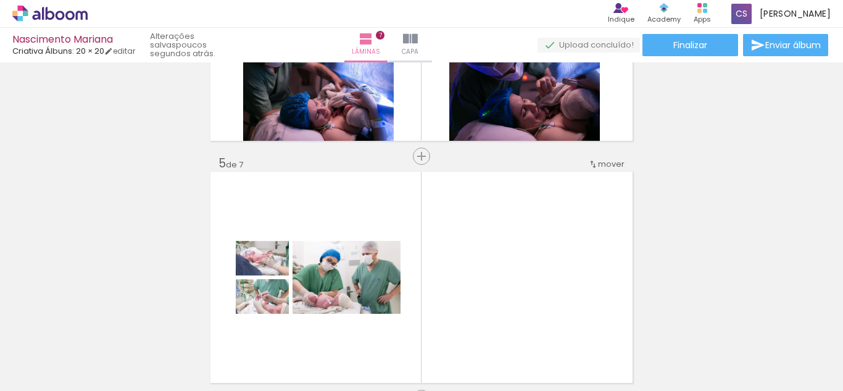
scroll to position [922, 0]
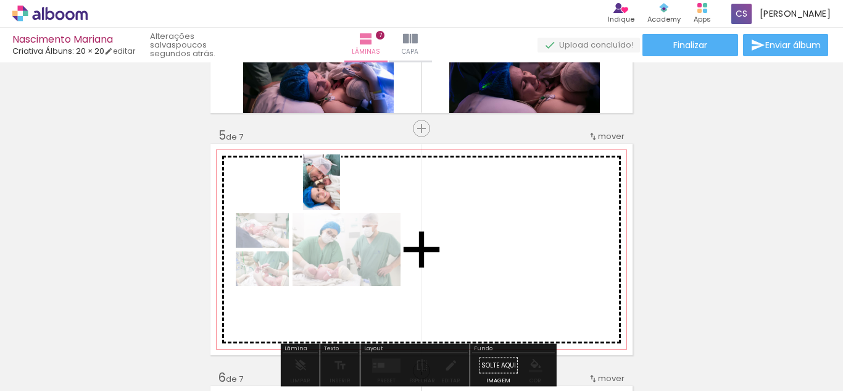
drag, startPoint x: 657, startPoint y: 364, endPoint x: 340, endPoint y: 191, distance: 360.7
click at [340, 191] on quentale-workspace at bounding box center [421, 195] width 843 height 391
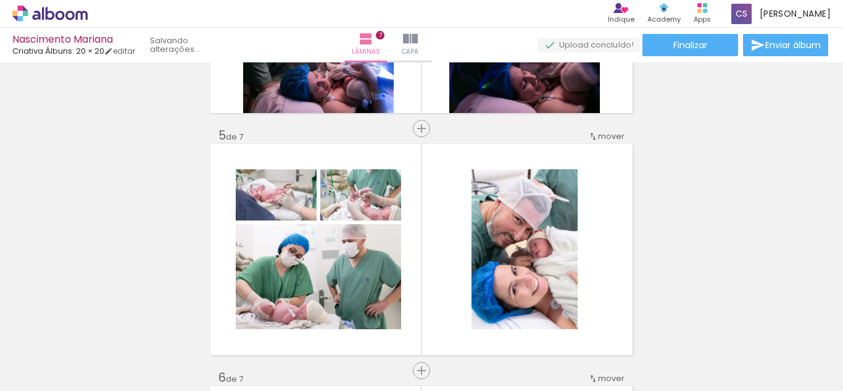
scroll to position [0, 1767]
drag, startPoint x: 786, startPoint y: 356, endPoint x: 786, endPoint y: 371, distance: 14.8
click at [786, 370] on div at bounding box center [775, 349] width 61 height 41
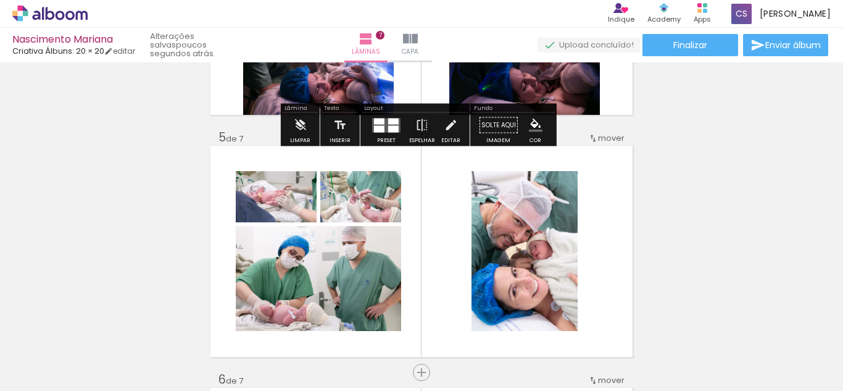
scroll to position [922, 0]
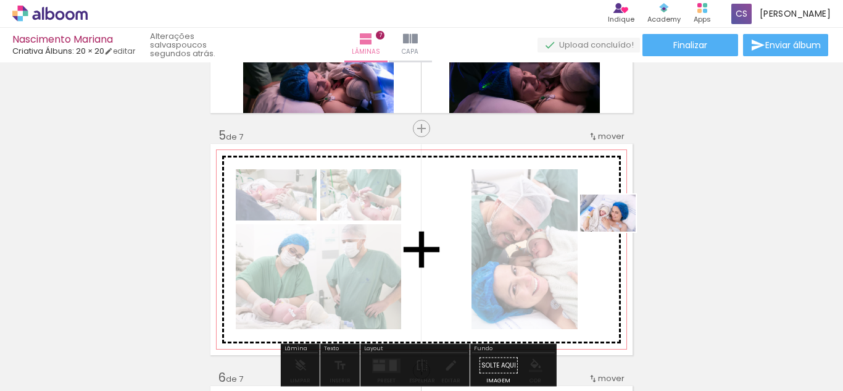
drag, startPoint x: 794, startPoint y: 350, endPoint x: 617, endPoint y: 231, distance: 213.1
click at [617, 231] on quentale-workspace at bounding box center [421, 195] width 843 height 391
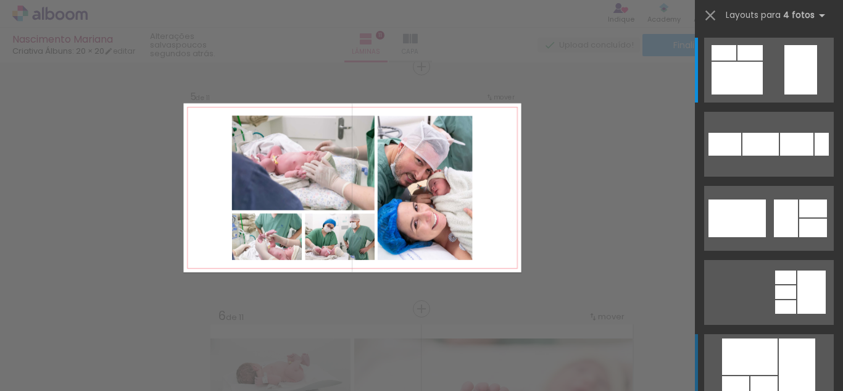
scroll to position [0, 2856]
click at [739, 361] on div at bounding box center [750, 356] width 56 height 36
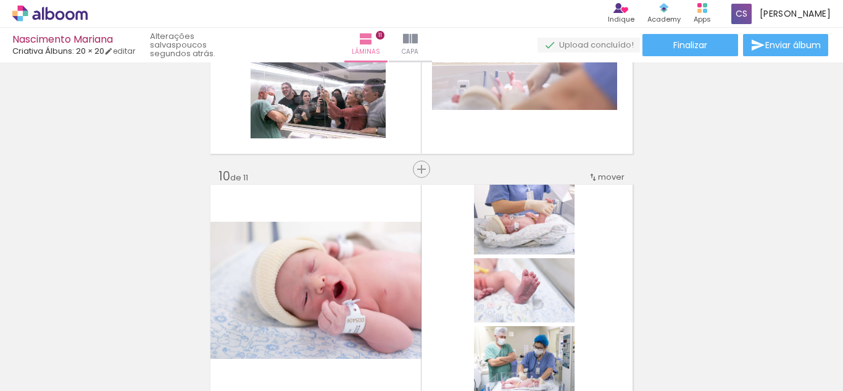
scroll to position [2094, 0]
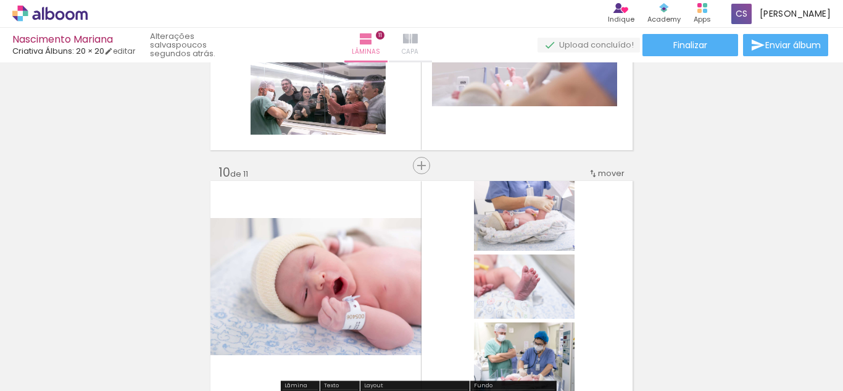
click at [418, 35] on iron-icon at bounding box center [410, 38] width 15 height 15
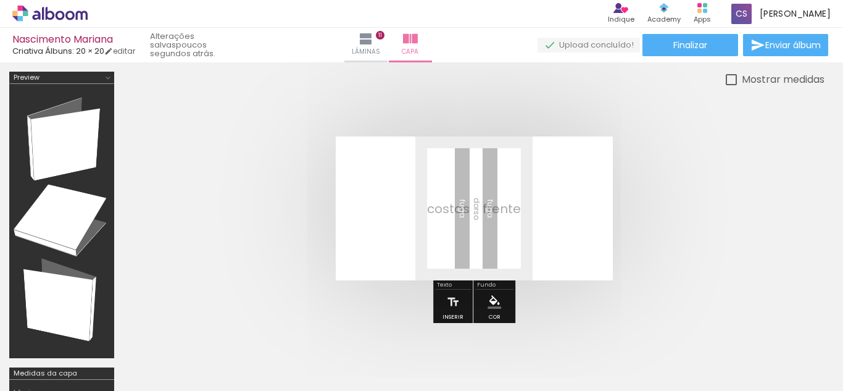
click at [525, 196] on quentale-layouter at bounding box center [474, 208] width 277 height 144
click at [241, 362] on div at bounding box center [233, 349] width 61 height 41
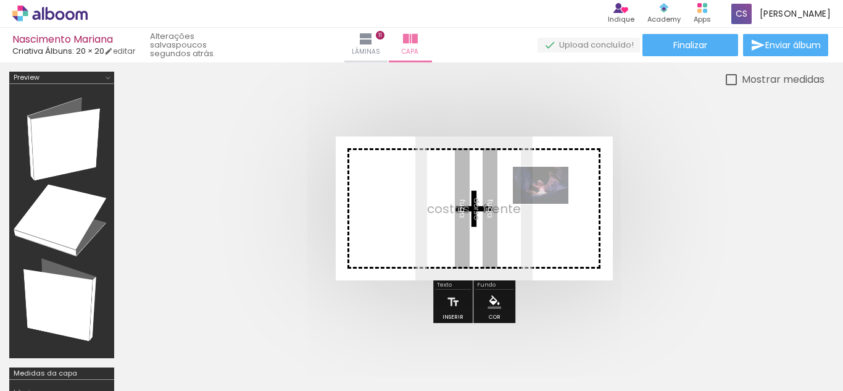
drag, startPoint x: 244, startPoint y: 355, endPoint x: 550, endPoint y: 204, distance: 341.4
click at [550, 204] on quentale-workspace at bounding box center [421, 195] width 843 height 391
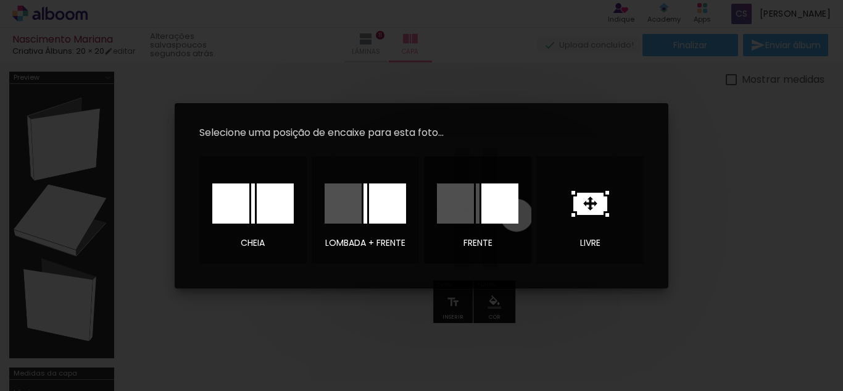
click at [517, 215] on div at bounding box center [499, 203] width 37 height 40
